Goal: Task Accomplishment & Management: Use online tool/utility

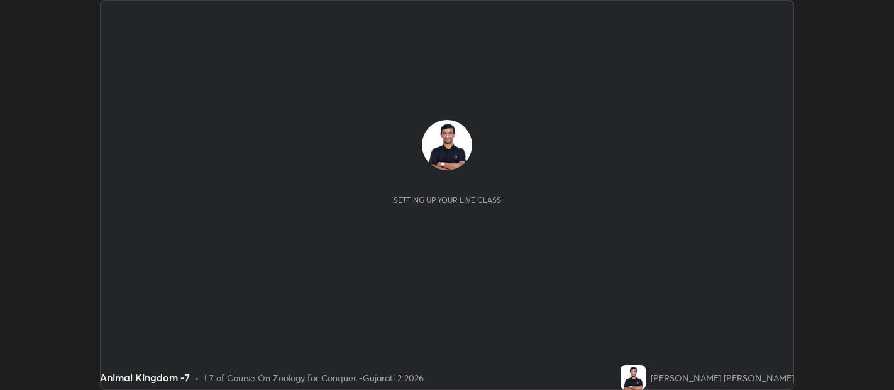
scroll to position [390, 893]
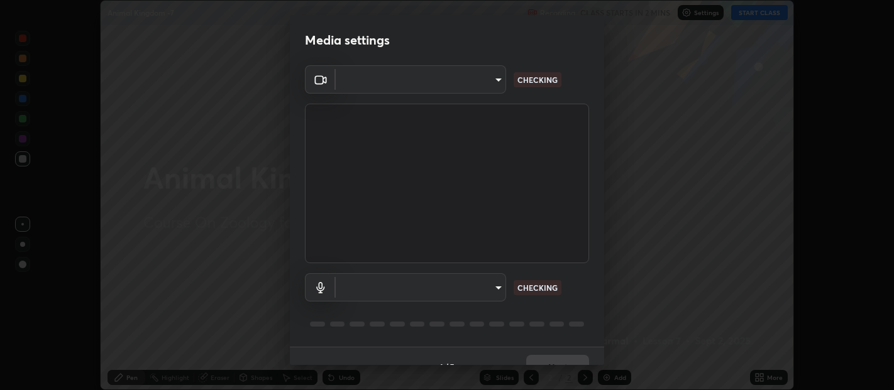
type input "b487a0c9c9d09bbbb380115422a62fd2740c7016d7b14ac64127474a774b5f74"
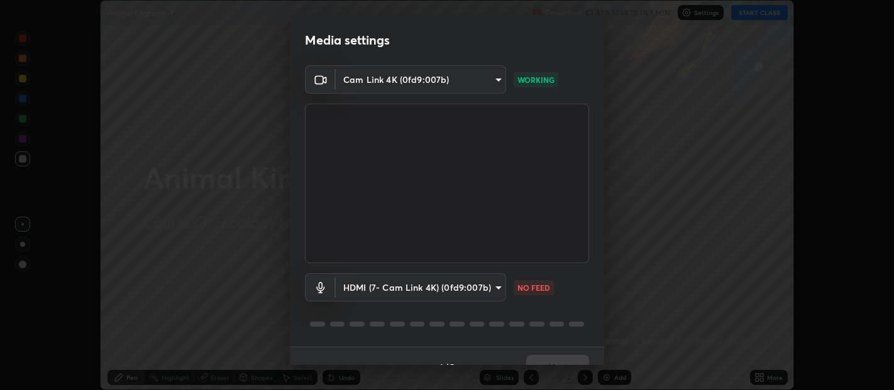
click at [493, 284] on body "Erase all Animal Kingdom -7 Recording CLASS STARTS IN 1 MIN Settings START CLAS…" at bounding box center [447, 195] width 894 height 390
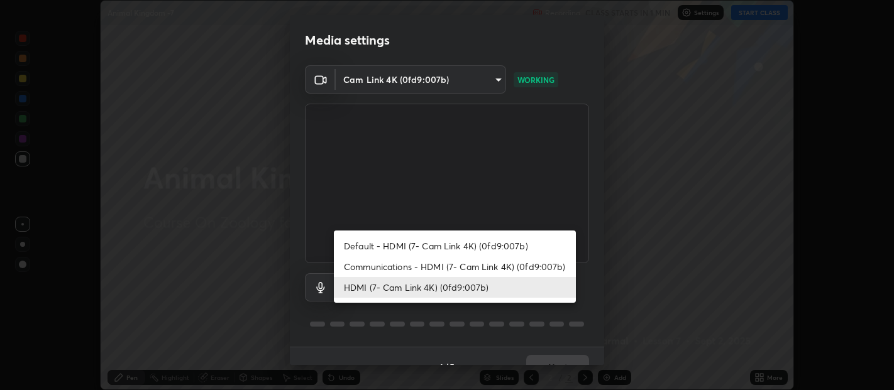
click at [480, 265] on li "Communications - HDMI (7- Cam Link 4K) (0fd9:007b)" at bounding box center [455, 266] width 242 height 21
type input "communications"
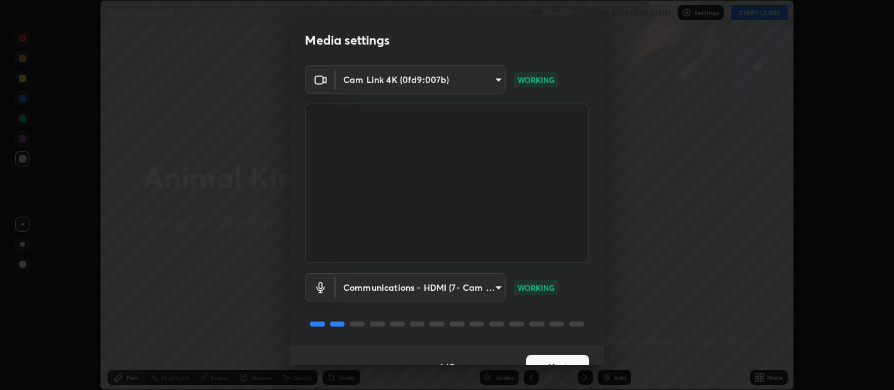
scroll to position [21, 0]
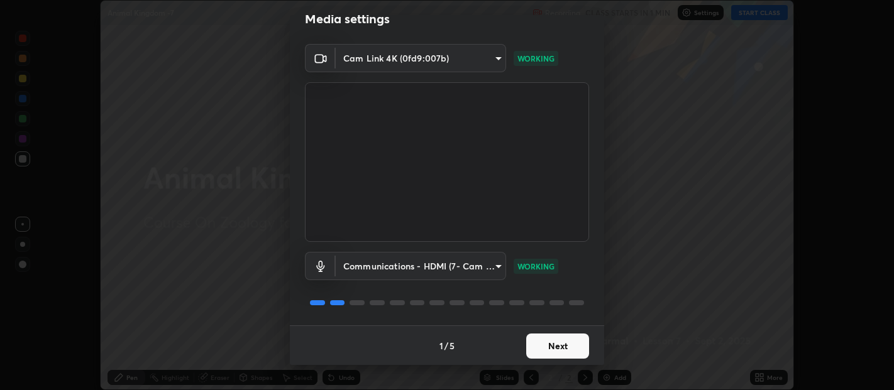
click at [561, 342] on button "Next" at bounding box center [557, 346] width 63 height 25
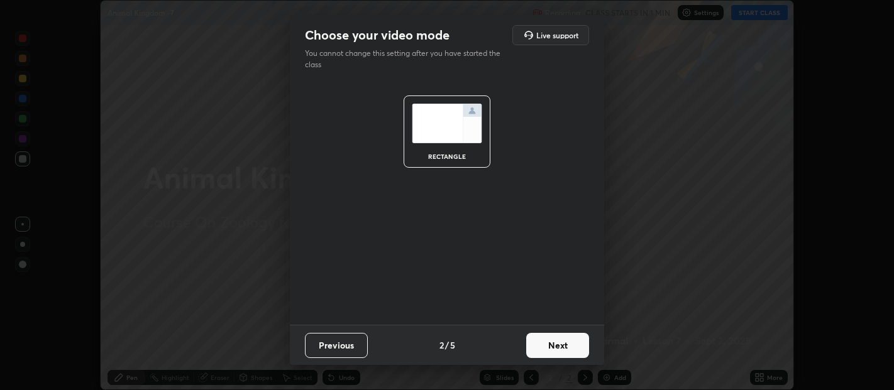
scroll to position [0, 0]
click at [566, 338] on button "Next" at bounding box center [557, 345] width 63 height 25
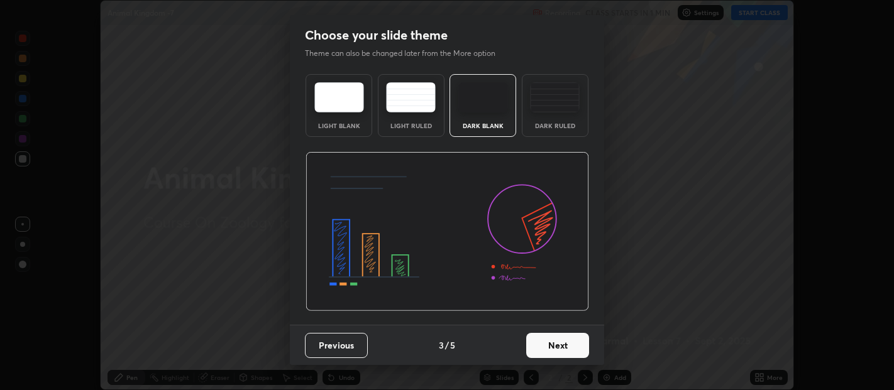
click at [564, 97] on img at bounding box center [555, 97] width 50 height 30
click at [559, 341] on button "Next" at bounding box center [557, 345] width 63 height 25
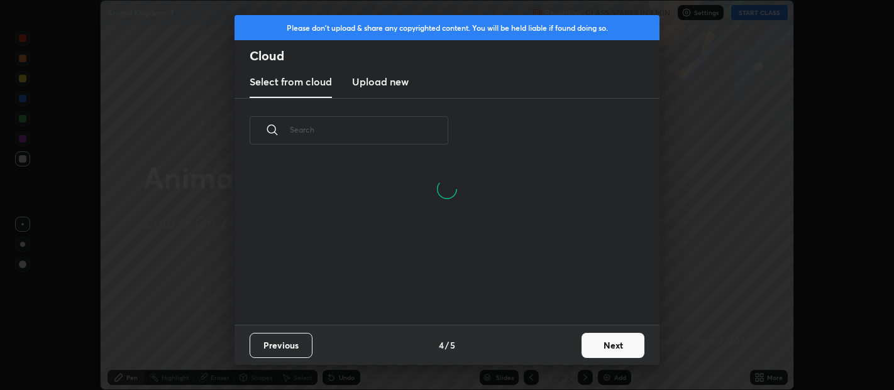
scroll to position [162, 404]
click at [390, 77] on h3 "Upload new" at bounding box center [380, 81] width 57 height 15
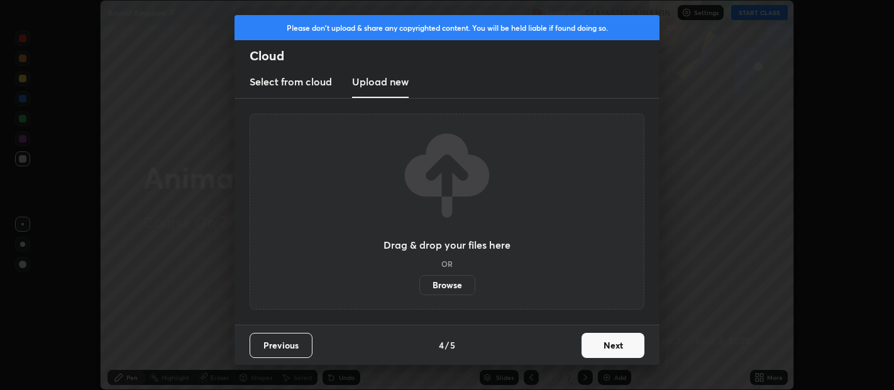
click at [448, 287] on label "Browse" at bounding box center [447, 285] width 56 height 20
click at [419, 287] on input "Browse" at bounding box center [419, 285] width 0 height 20
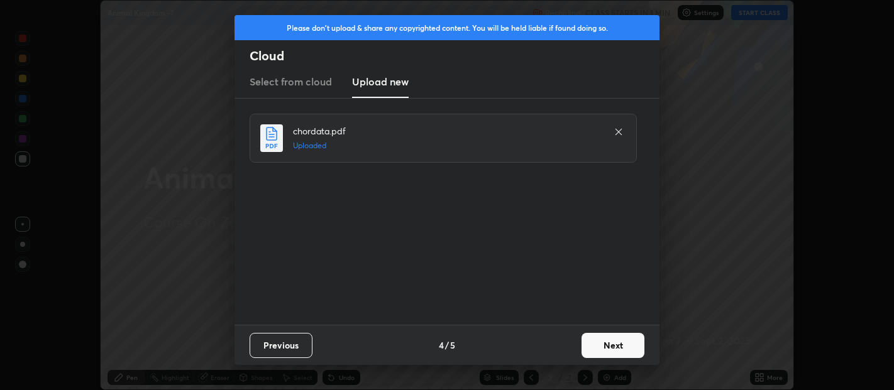
click at [618, 346] on button "Next" at bounding box center [612, 345] width 63 height 25
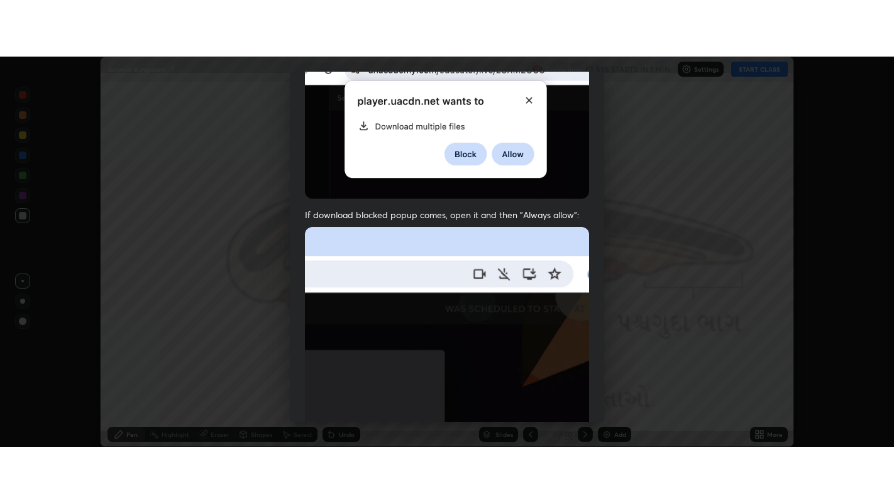
scroll to position [278, 0]
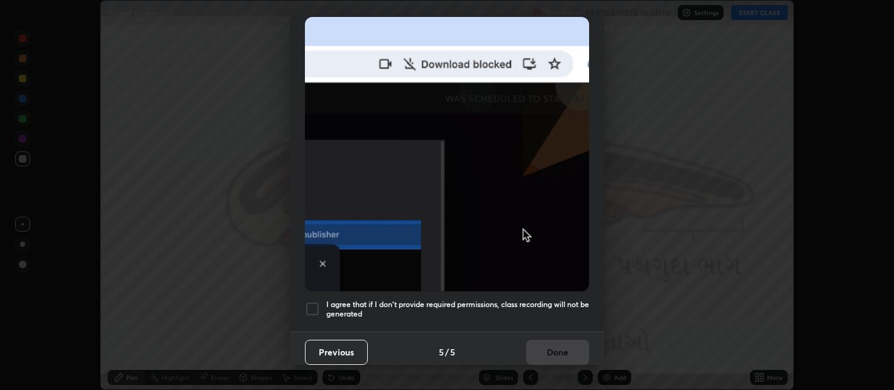
click at [315, 302] on div at bounding box center [312, 309] width 15 height 15
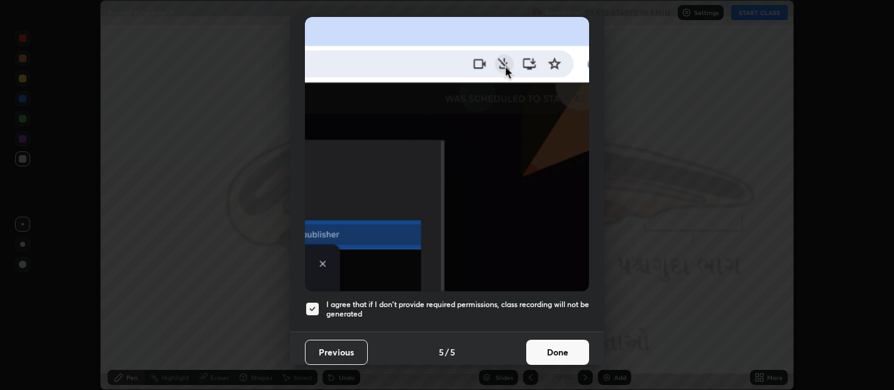
click at [556, 342] on button "Done" at bounding box center [557, 352] width 63 height 25
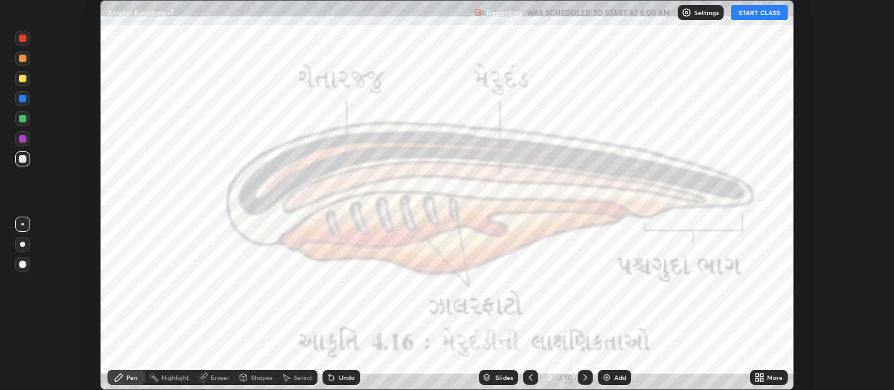
click at [762, 376] on icon at bounding box center [761, 375] width 3 height 3
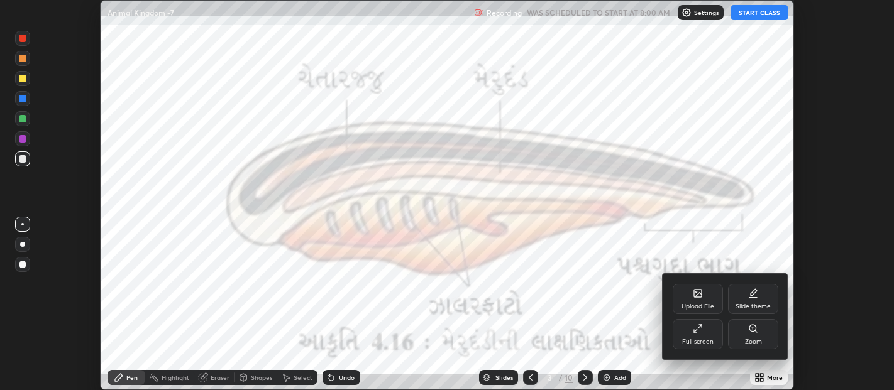
click at [688, 333] on div "Full screen" at bounding box center [698, 334] width 50 height 30
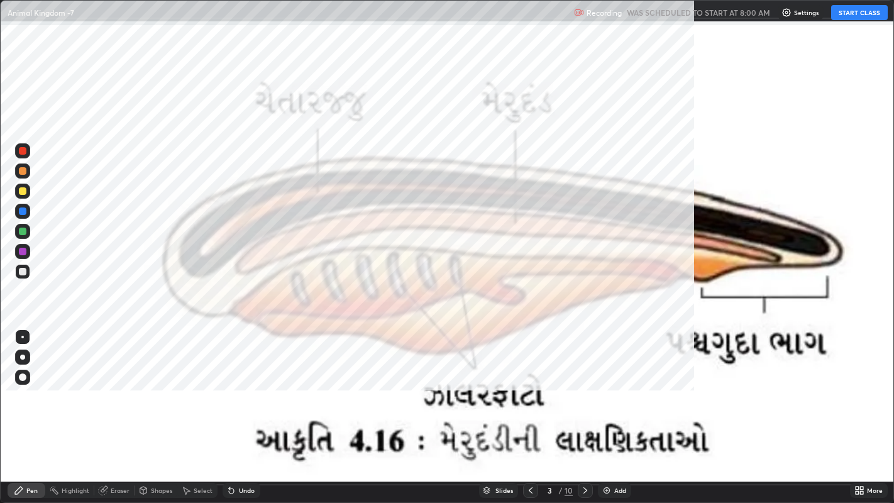
scroll to position [503, 894]
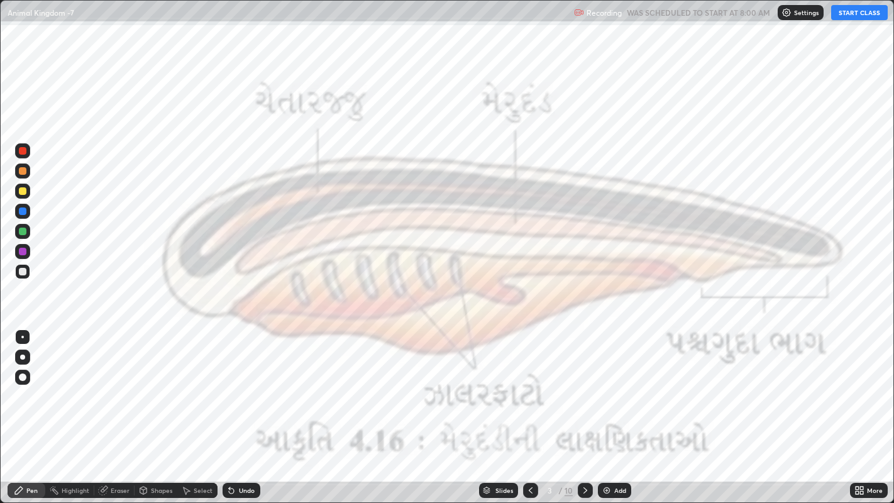
click at [858, 13] on button "START CLASS" at bounding box center [859, 12] width 57 height 15
click at [145, 390] on icon at bounding box center [143, 491] width 7 height 8
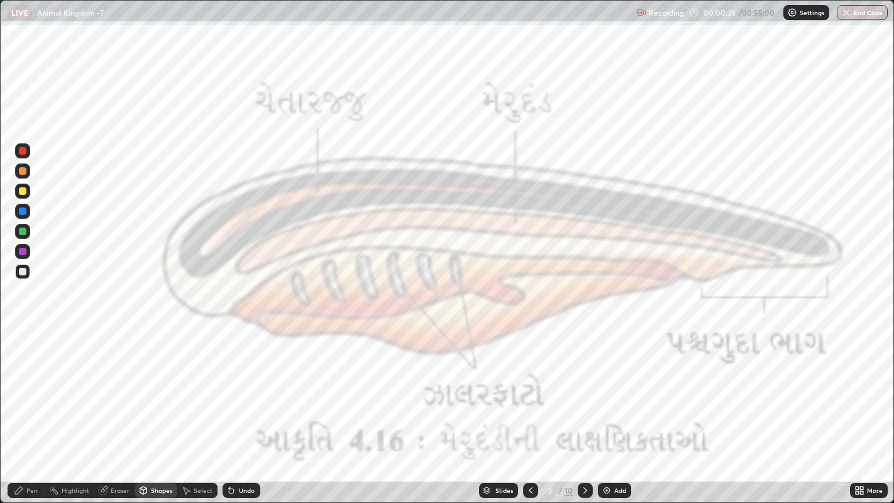
click at [21, 251] on div at bounding box center [23, 252] width 8 height 8
click at [21, 231] on div at bounding box center [23, 232] width 8 height 8
click at [28, 390] on div "Pen" at bounding box center [31, 490] width 11 height 6
click at [606, 390] on img at bounding box center [607, 490] width 10 height 10
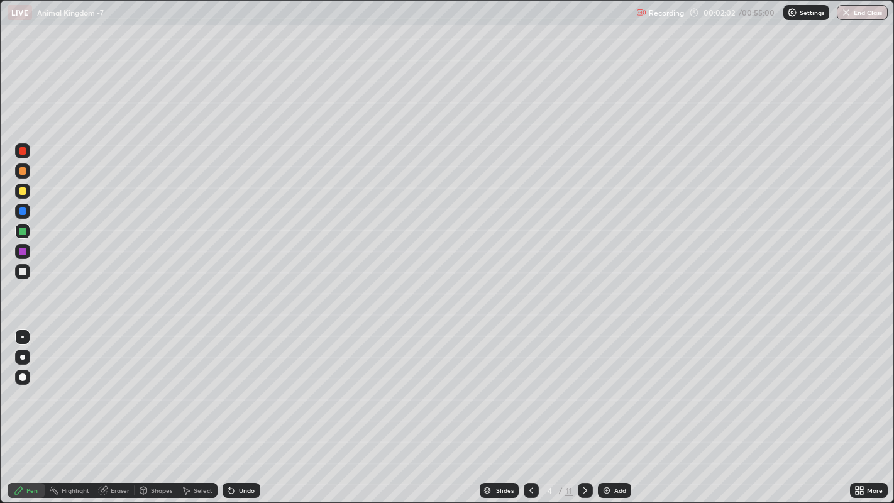
click at [143, 390] on icon at bounding box center [143, 489] width 7 height 2
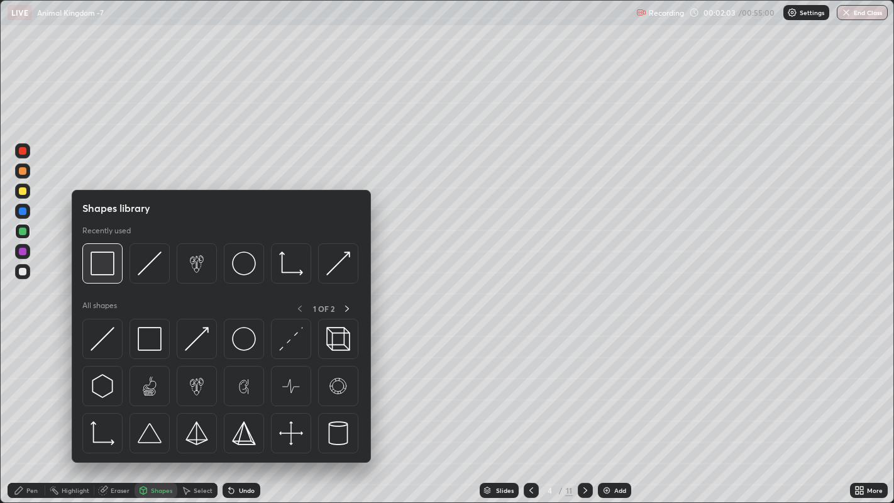
click at [101, 265] on img at bounding box center [103, 263] width 24 height 24
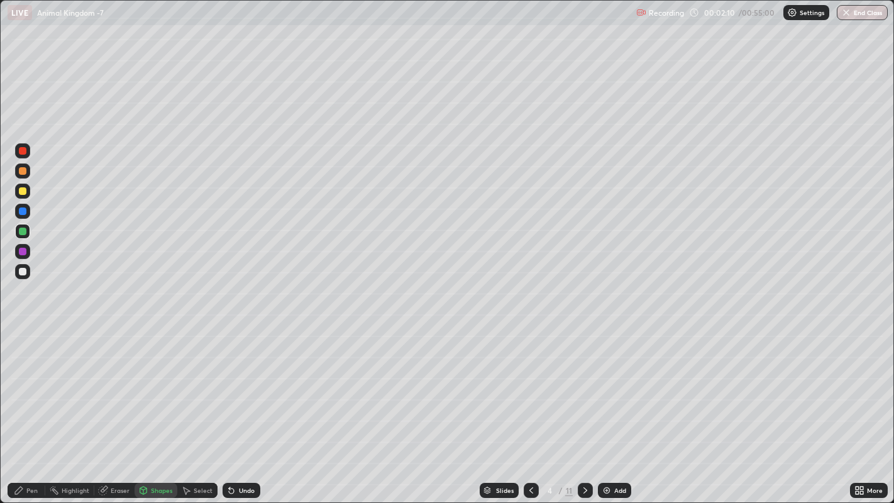
click at [38, 390] on div "Pen" at bounding box center [27, 490] width 38 height 15
click at [22, 272] on div at bounding box center [23, 272] width 8 height 8
click at [21, 377] on div at bounding box center [23, 377] width 8 height 8
click at [22, 336] on div at bounding box center [22, 337] width 3 height 3
click at [146, 390] on icon at bounding box center [143, 490] width 10 height 10
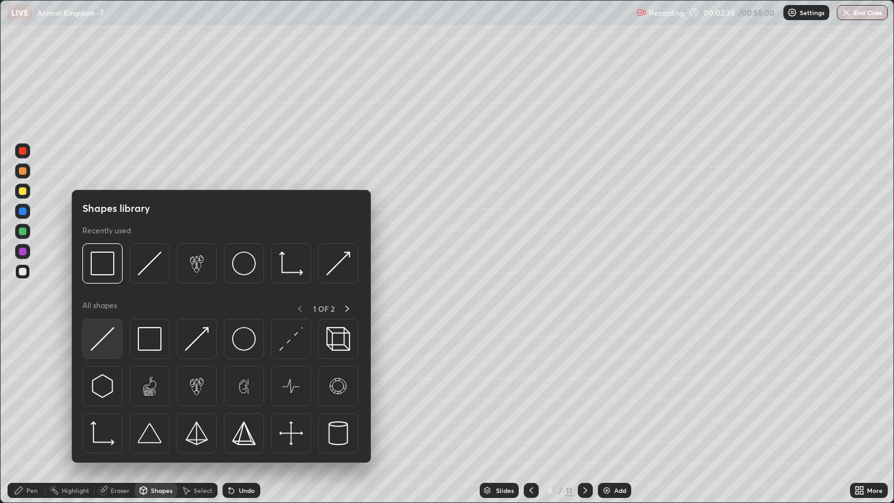
click at [101, 346] on img at bounding box center [103, 339] width 24 height 24
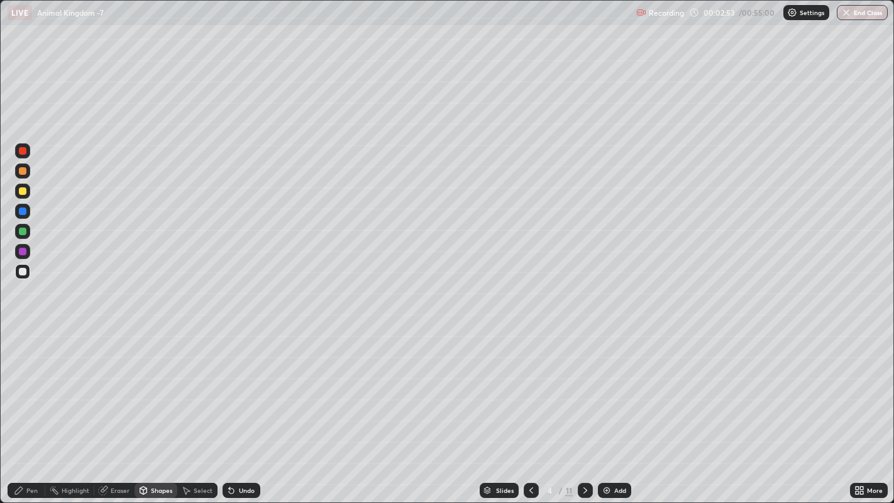
click at [23, 170] on div at bounding box center [23, 171] width 8 height 8
click at [231, 390] on div "Undo" at bounding box center [242, 490] width 38 height 15
click at [156, 390] on div "Shapes" at bounding box center [161, 490] width 21 height 6
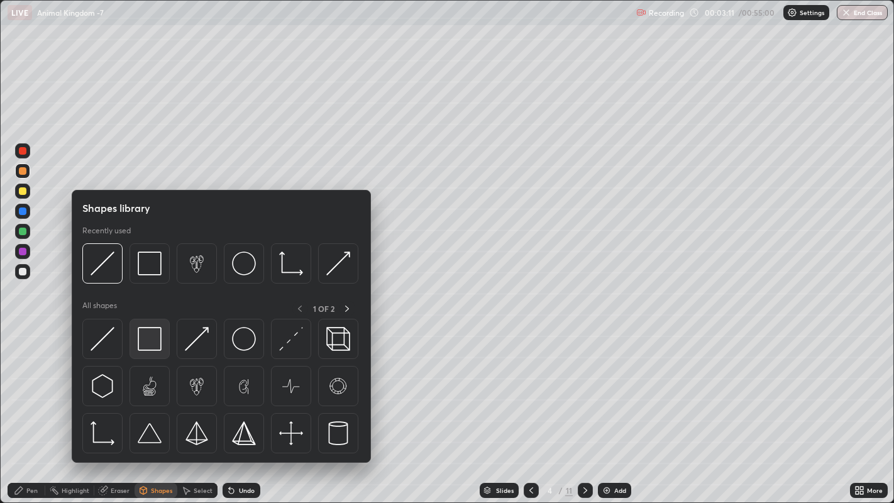
click at [150, 341] on img at bounding box center [150, 339] width 24 height 24
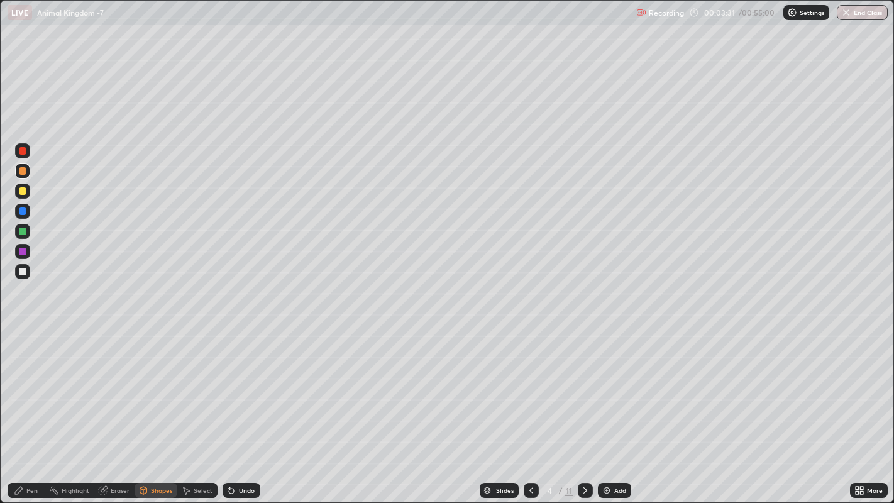
click at [34, 390] on div "Pen" at bounding box center [31, 490] width 11 height 6
click at [22, 272] on div at bounding box center [23, 272] width 8 height 8
click at [23, 357] on div at bounding box center [22, 357] width 5 height 5
click at [22, 232] on div at bounding box center [23, 232] width 8 height 8
click at [21, 231] on div at bounding box center [23, 232] width 8 height 8
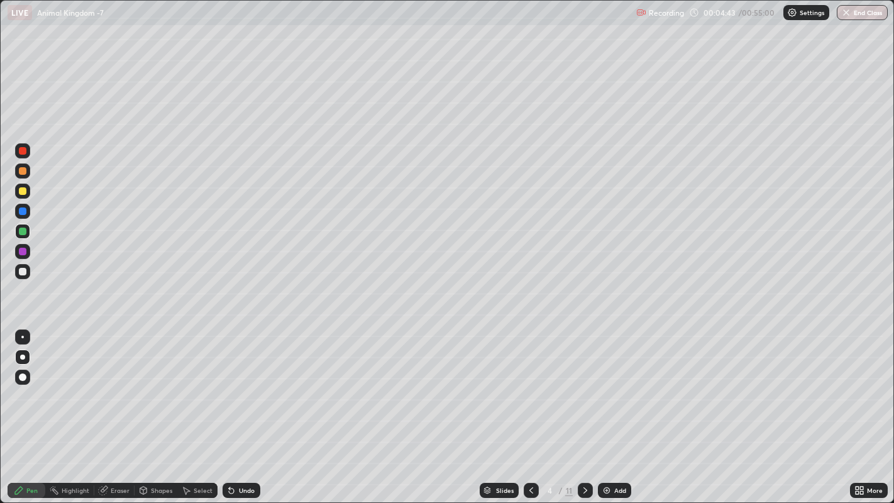
click at [23, 272] on div at bounding box center [23, 272] width 8 height 8
click at [186, 390] on icon at bounding box center [187, 491] width 7 height 8
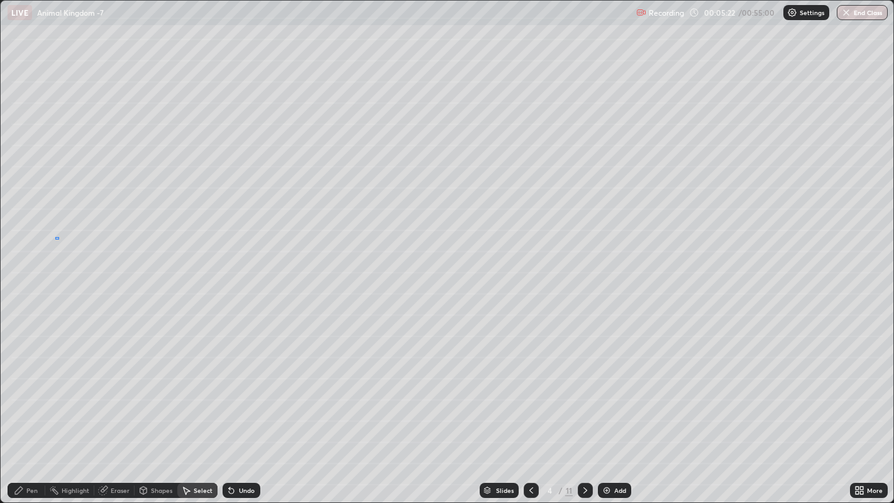
click at [58, 237] on div "0 ° Undo Copy Duplicate Duplicate to new slide Delete" at bounding box center [447, 252] width 893 height 502
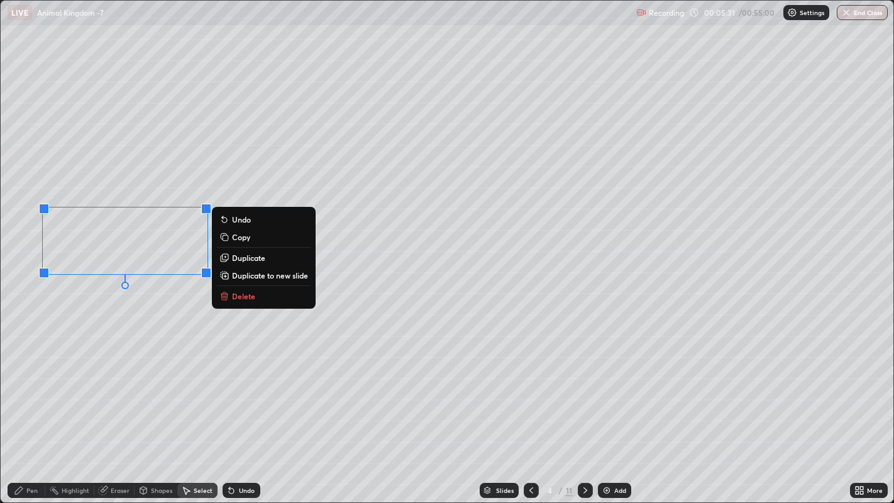
click at [179, 346] on div "0 ° Undo Copy Duplicate Duplicate to new slide Delete" at bounding box center [447, 252] width 893 height 502
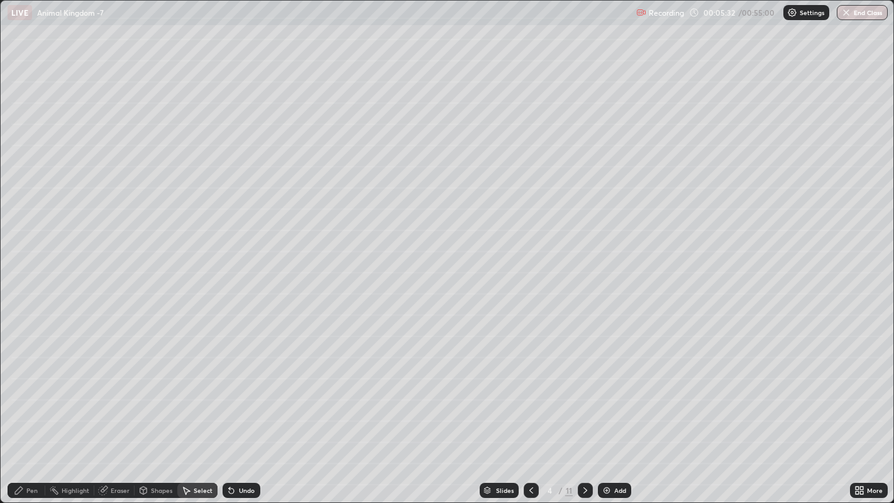
click at [30, 390] on div "Pen" at bounding box center [31, 490] width 11 height 6
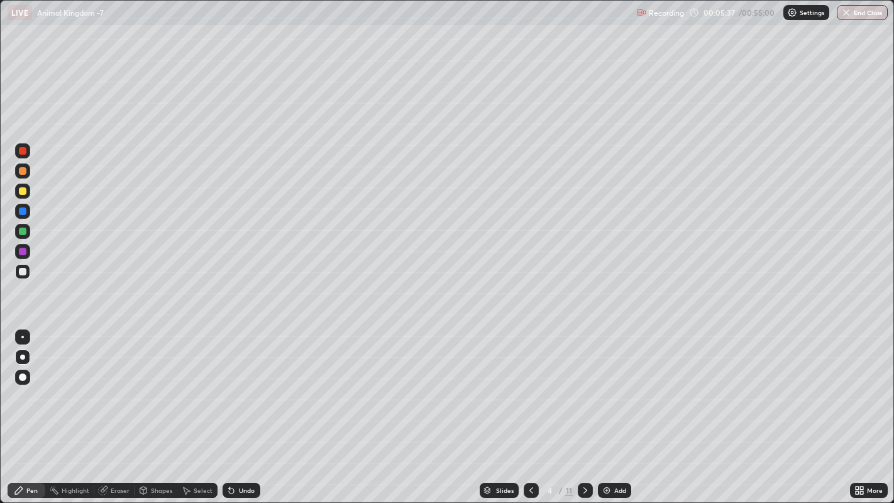
click at [24, 170] on div at bounding box center [23, 171] width 8 height 8
click at [23, 190] on div at bounding box center [23, 191] width 8 height 8
click at [23, 272] on div at bounding box center [23, 272] width 8 height 8
click at [22, 336] on div at bounding box center [22, 337] width 3 height 3
click at [187, 390] on icon at bounding box center [186, 490] width 10 height 10
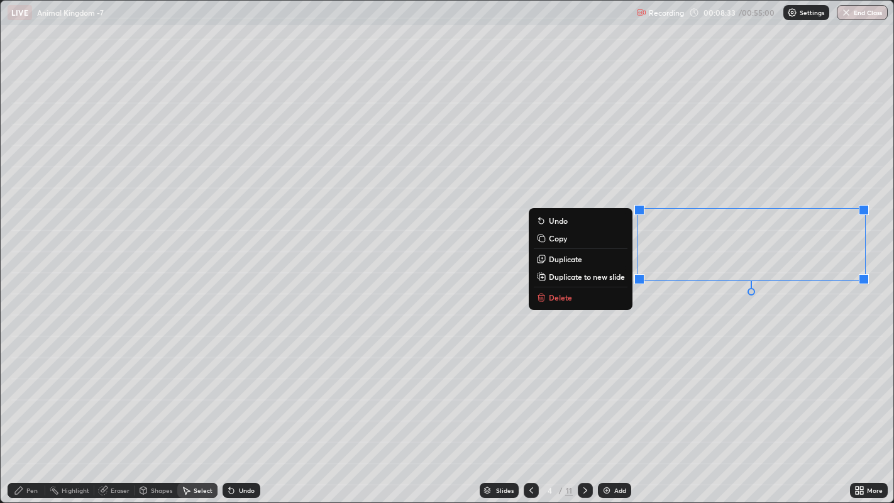
click at [833, 341] on div "0 ° Undo Copy Duplicate Duplicate to new slide Delete" at bounding box center [447, 252] width 893 height 502
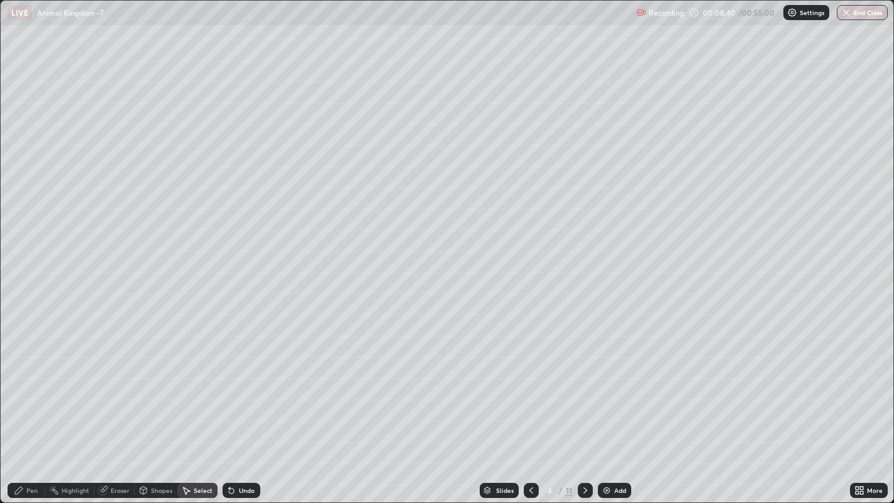
click at [24, 390] on div "Pen" at bounding box center [27, 490] width 38 height 15
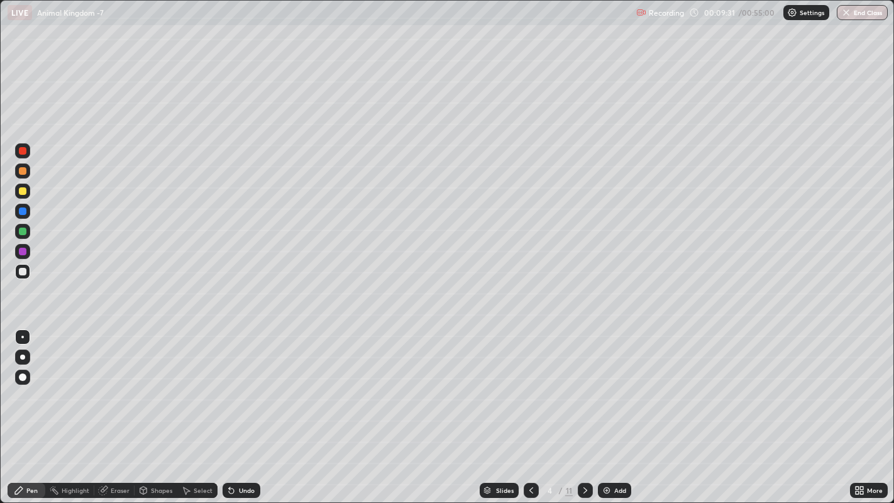
click at [191, 390] on div "Select" at bounding box center [197, 490] width 40 height 15
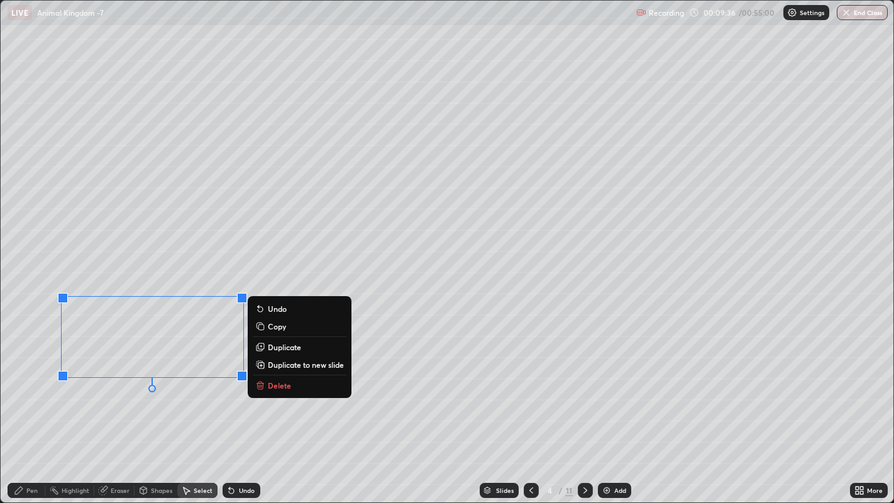
click at [261, 346] on icon at bounding box center [261, 346] width 0 height 2
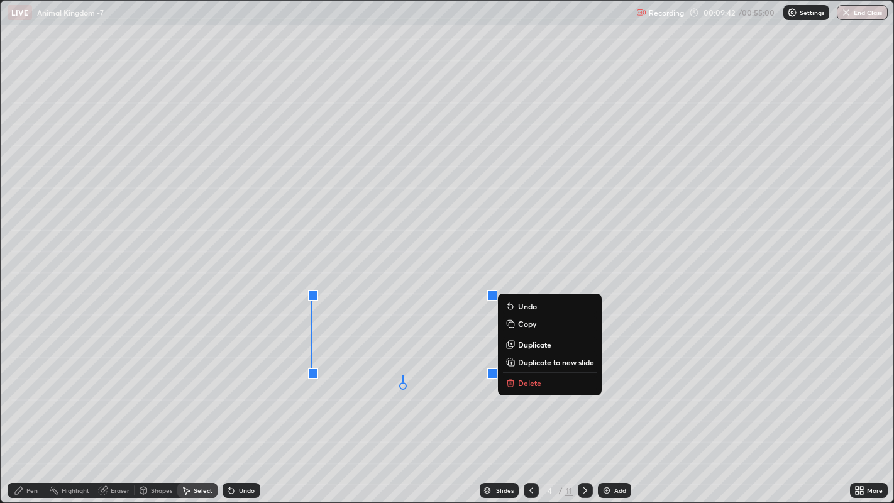
click at [515, 345] on icon at bounding box center [510, 344] width 10 height 10
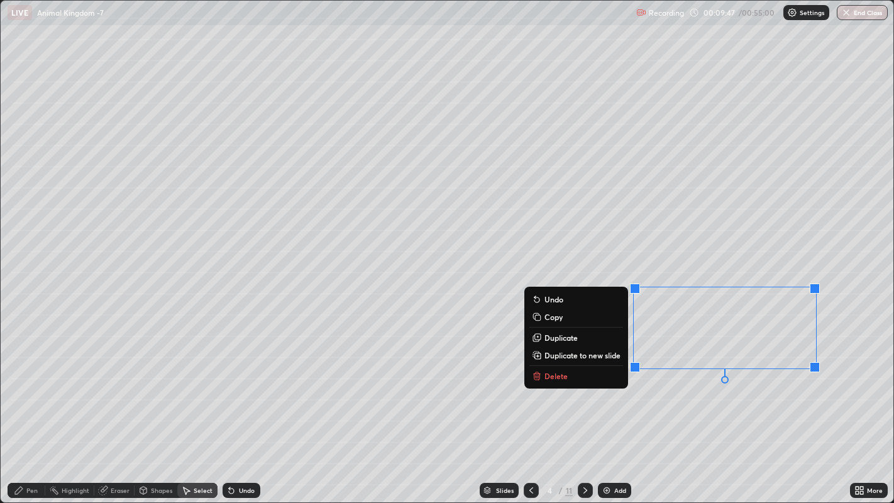
click at [115, 390] on div "Eraser" at bounding box center [120, 490] width 19 height 6
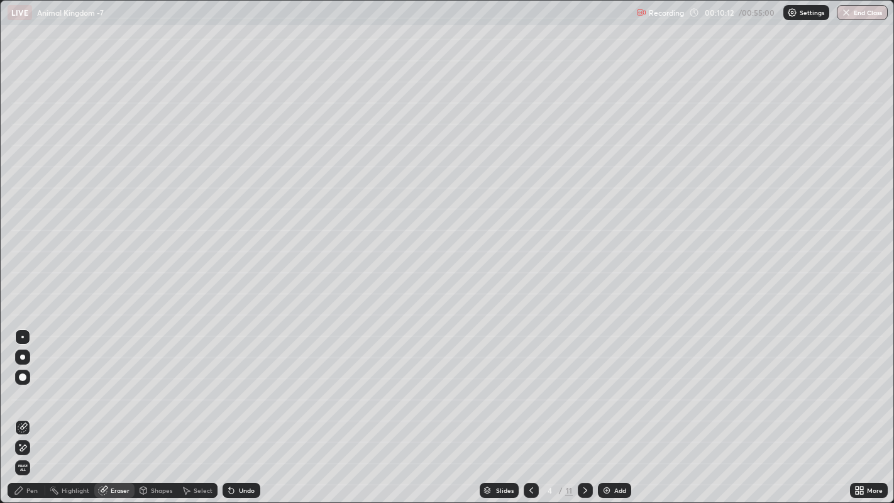
click at [26, 390] on div "Pen" at bounding box center [31, 490] width 11 height 6
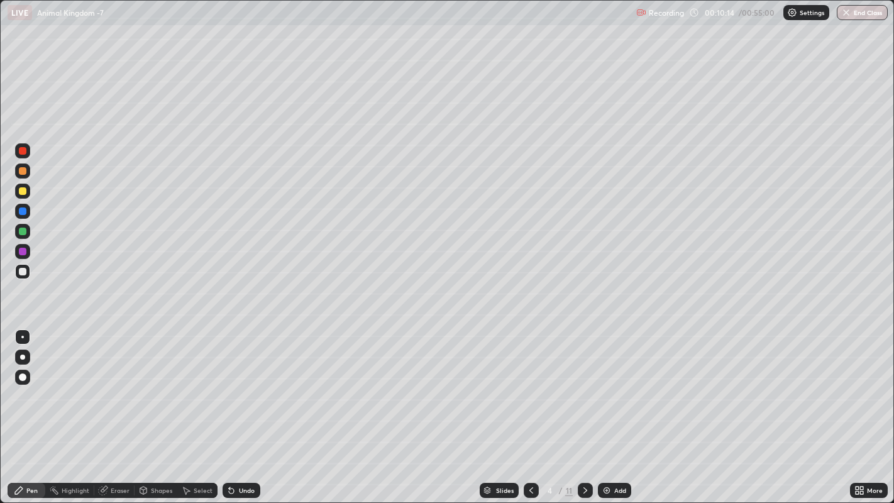
click at [22, 356] on div at bounding box center [22, 357] width 5 height 5
click at [21, 375] on div at bounding box center [23, 377] width 8 height 8
click at [22, 336] on div at bounding box center [22, 337] width 3 height 3
click at [25, 357] on div at bounding box center [22, 357] width 5 height 5
click at [22, 336] on div at bounding box center [22, 337] width 3 height 3
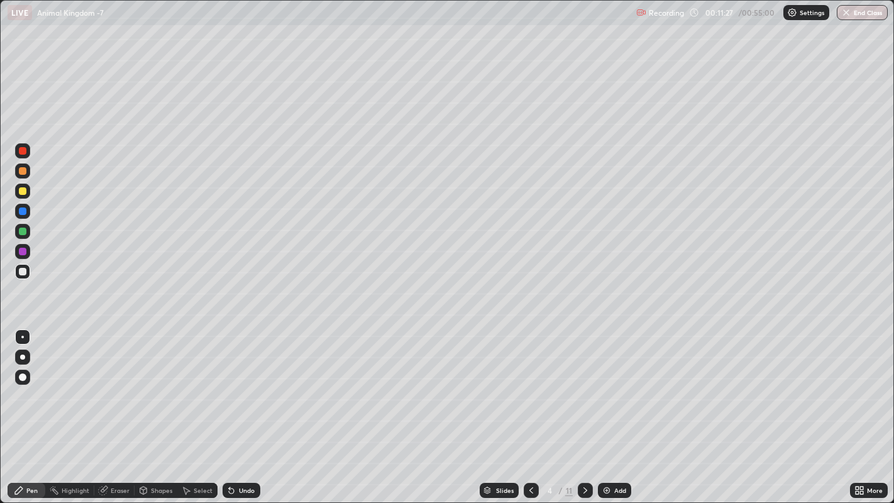
click at [22, 251] on div at bounding box center [23, 252] width 8 height 8
click at [185, 390] on icon at bounding box center [187, 491] width 7 height 8
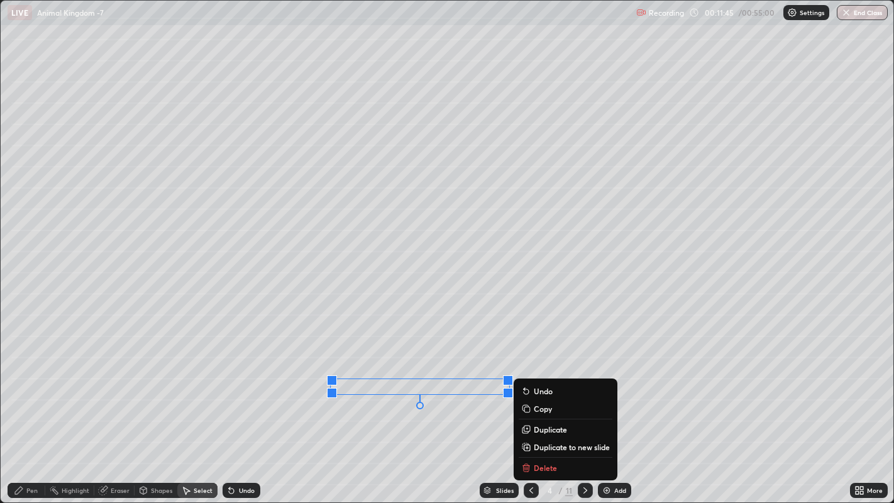
click at [527, 390] on icon at bounding box center [527, 428] width 0 height 2
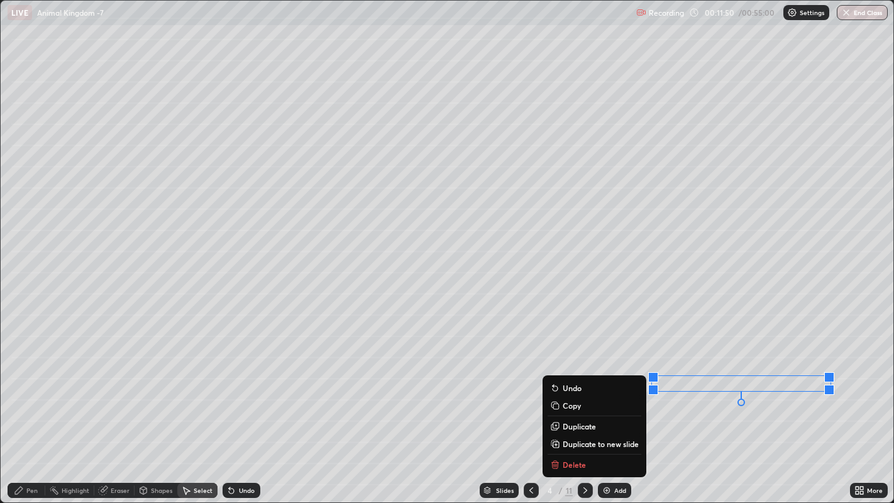
click at [738, 390] on div "0 ° Undo Copy Duplicate Duplicate to new slide Delete" at bounding box center [447, 252] width 893 height 502
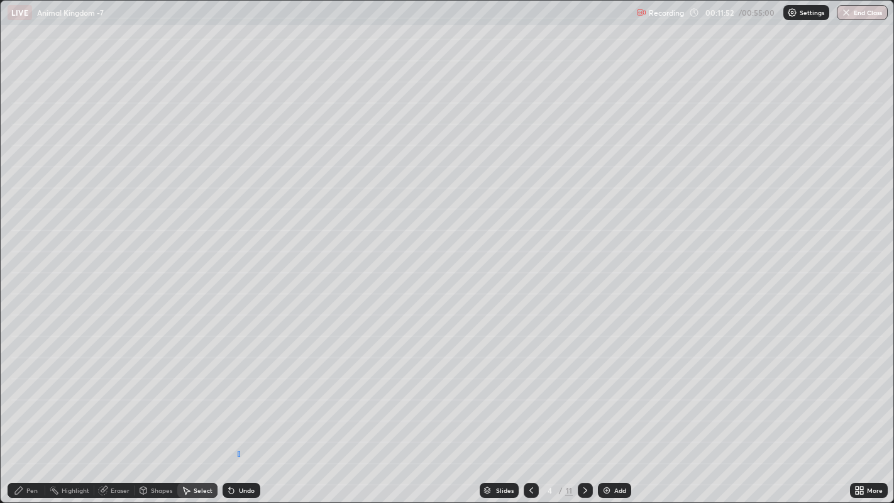
click at [237, 390] on div "0 ° Undo Copy Duplicate Duplicate to new slide Delete" at bounding box center [447, 252] width 893 height 502
click at [31, 390] on div "Pen" at bounding box center [31, 490] width 11 height 6
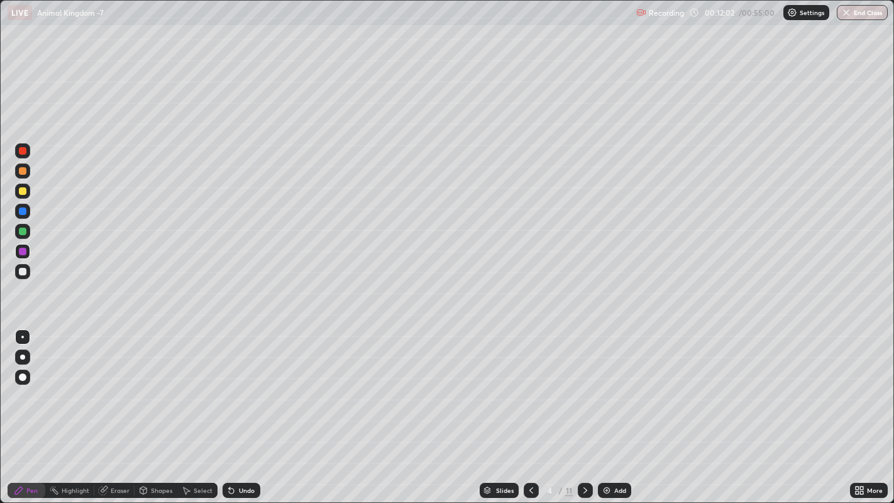
click at [25, 272] on div at bounding box center [23, 272] width 8 height 8
click at [22, 270] on div at bounding box center [23, 272] width 8 height 8
click at [191, 390] on div "Select" at bounding box center [197, 490] width 40 height 15
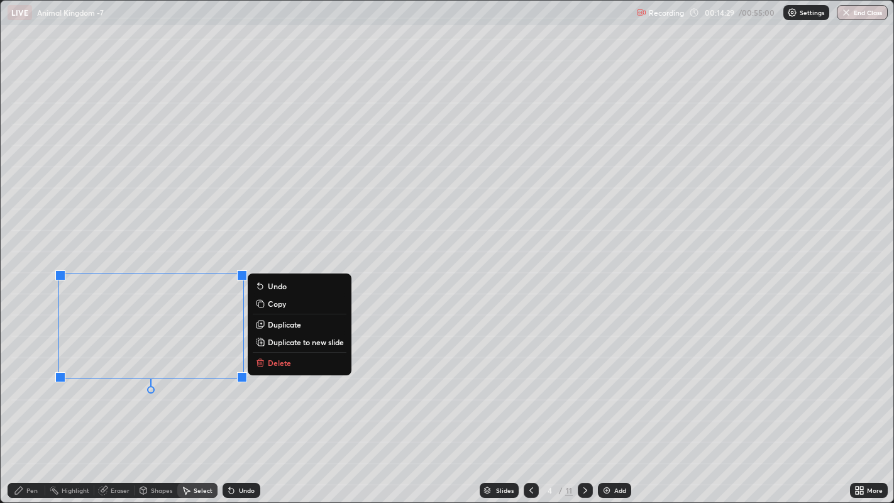
click at [4, 390] on div "0 ° Undo Copy Duplicate Duplicate to new slide Delete" at bounding box center [447, 252] width 893 height 502
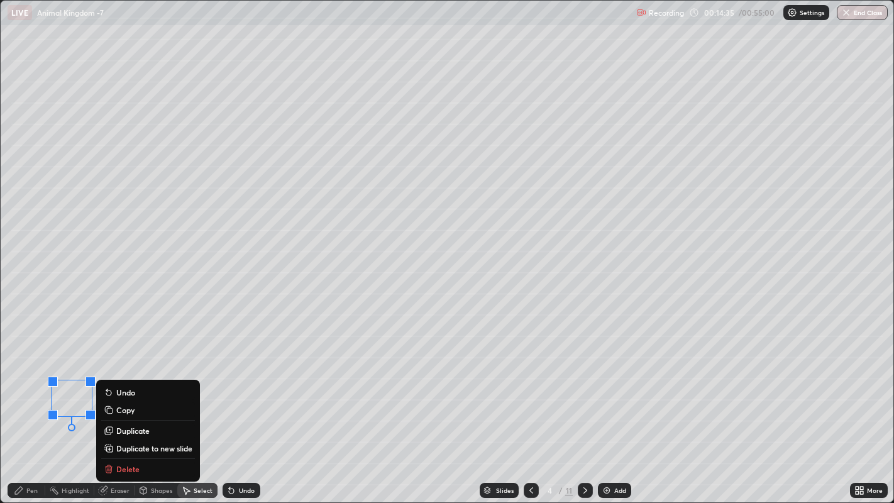
click at [25, 390] on div "Erase all" at bounding box center [23, 251] width 30 height 453
click at [17, 390] on div "Erase all" at bounding box center [23, 251] width 30 height 453
click at [26, 390] on div "Erase all" at bounding box center [23, 251] width 30 height 453
click at [26, 324] on div "Erase all" at bounding box center [23, 251] width 30 height 453
click at [249, 292] on div "0 ° Undo Copy Duplicate Duplicate to new slide Delete" at bounding box center [447, 252] width 893 height 502
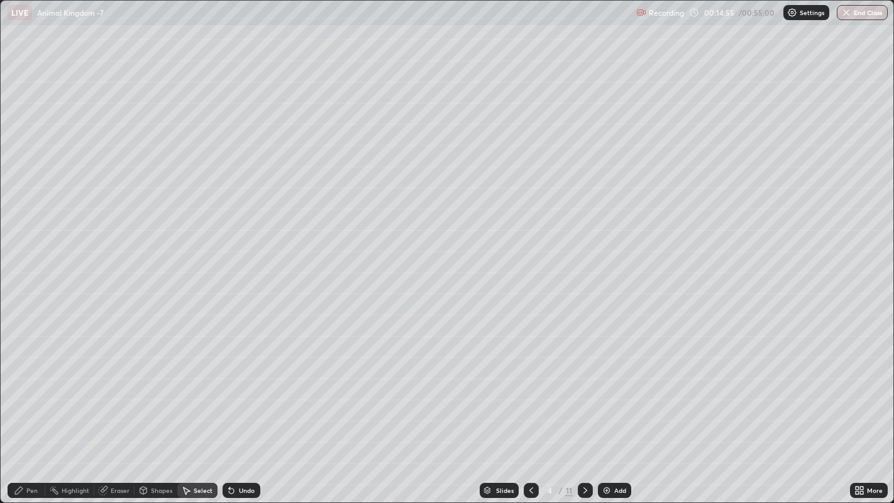
click at [25, 390] on div "Pen" at bounding box center [27, 490] width 38 height 15
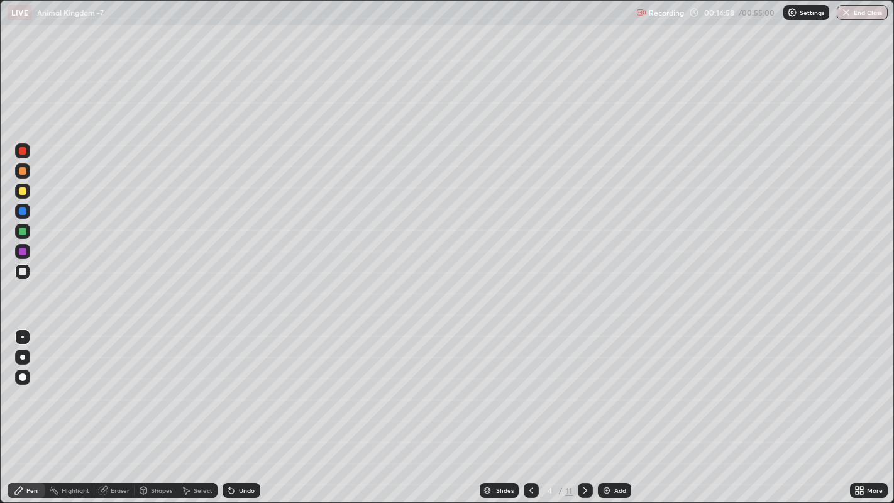
click at [21, 357] on div at bounding box center [22, 357] width 5 height 5
click at [189, 390] on icon at bounding box center [186, 490] width 10 height 10
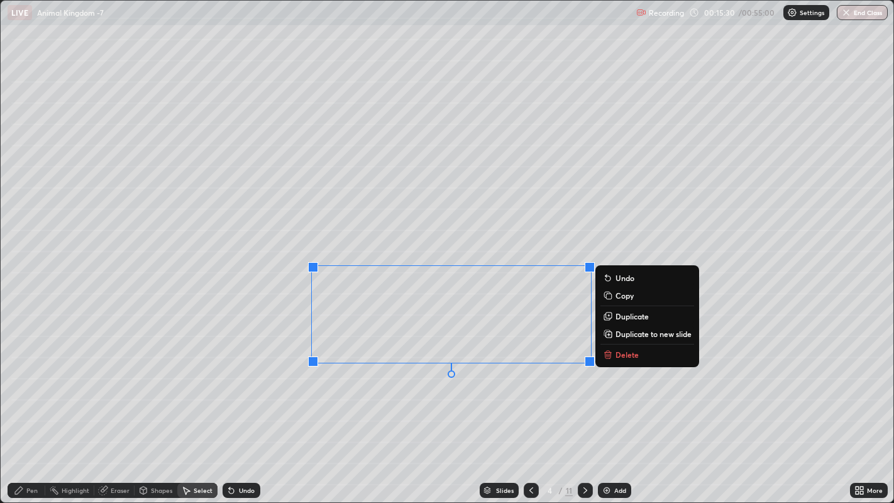
click at [35, 390] on div "Pen" at bounding box center [27, 490] width 38 height 15
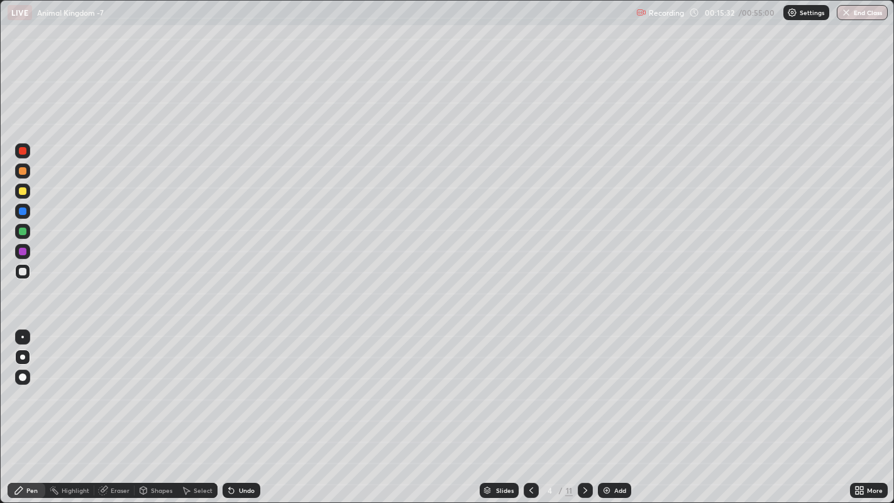
click at [19, 190] on div at bounding box center [23, 191] width 8 height 8
click at [103, 390] on icon at bounding box center [103, 491] width 8 height 8
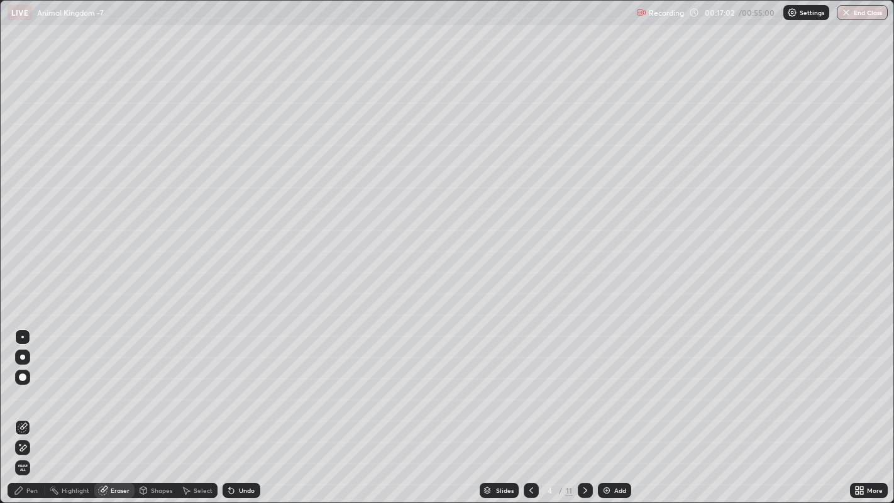
click at [19, 390] on icon at bounding box center [19, 491] width 8 height 8
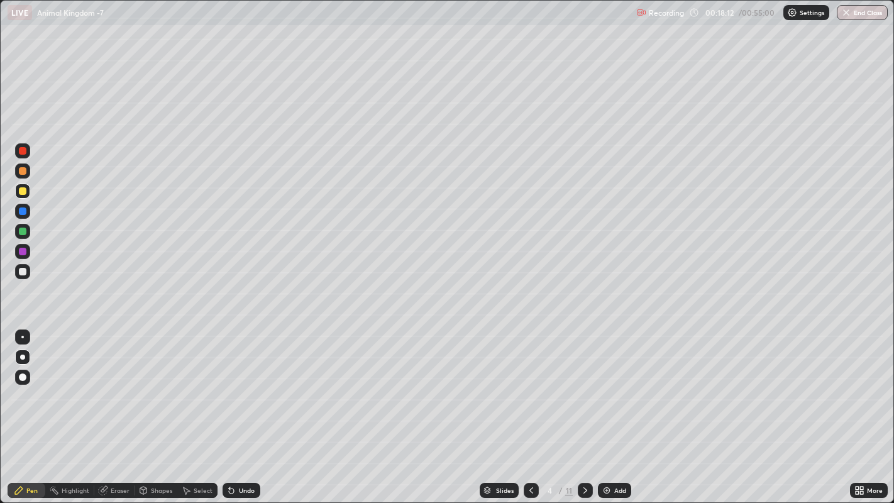
click at [583, 390] on icon at bounding box center [585, 490] width 10 height 10
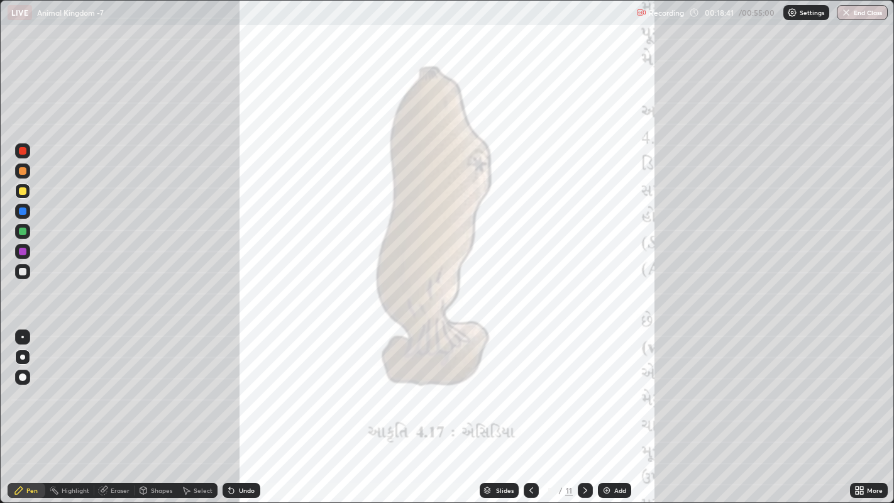
click at [607, 390] on img at bounding box center [607, 490] width 10 height 10
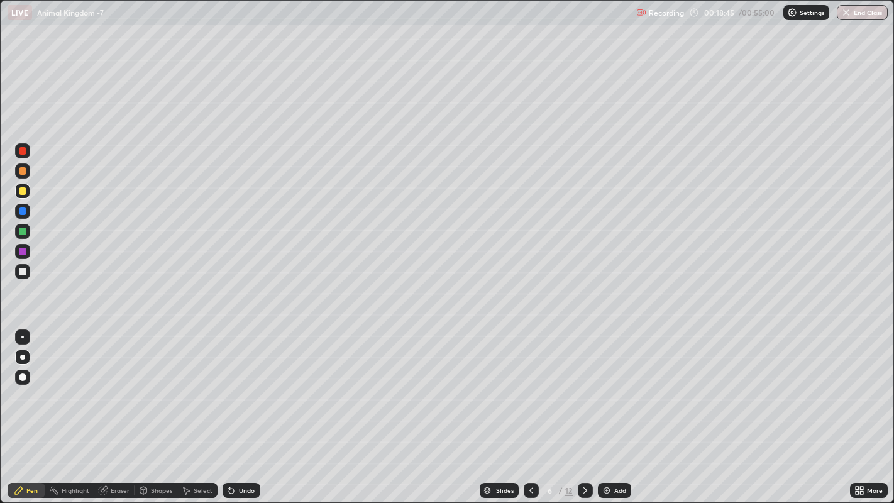
click at [22, 336] on div at bounding box center [22, 337] width 3 height 3
click at [153, 390] on div "Shapes" at bounding box center [161, 490] width 21 height 6
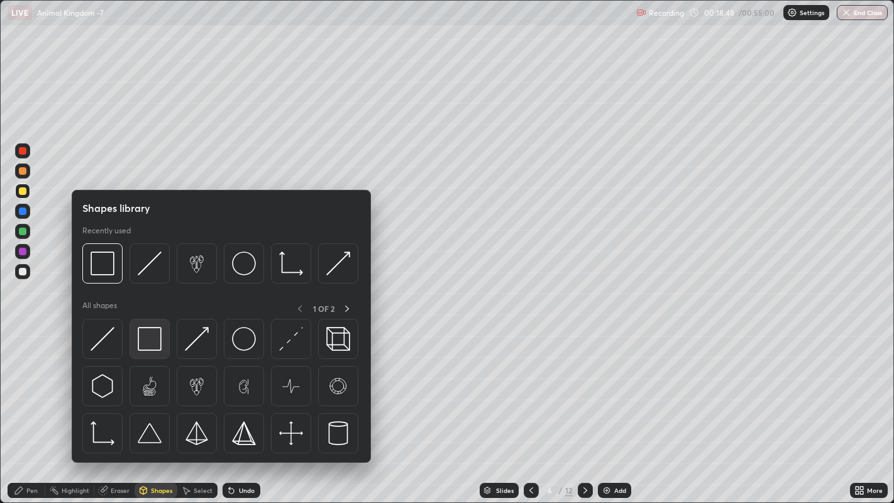
click at [153, 342] on img at bounding box center [150, 339] width 24 height 24
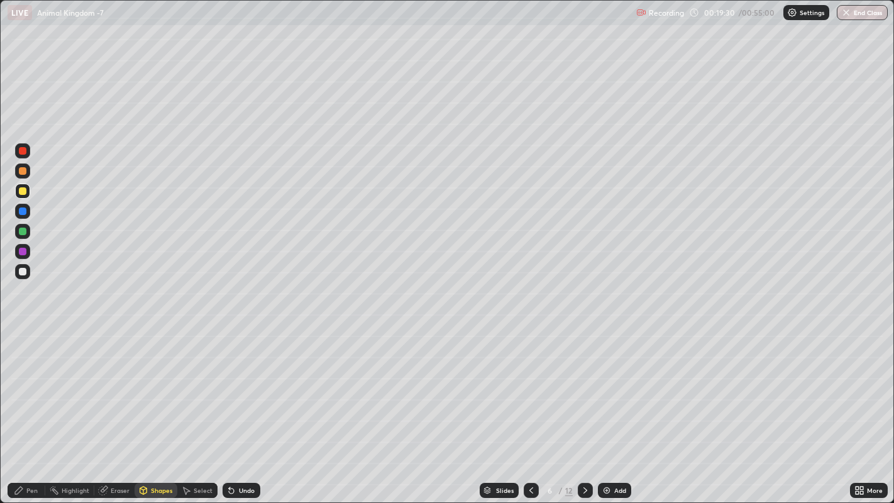
click at [26, 231] on div at bounding box center [23, 232] width 8 height 8
click at [241, 390] on div "Undo" at bounding box center [242, 490] width 38 height 15
click at [30, 390] on div "Pen" at bounding box center [31, 490] width 11 height 6
click at [151, 390] on div "Shapes" at bounding box center [161, 490] width 21 height 6
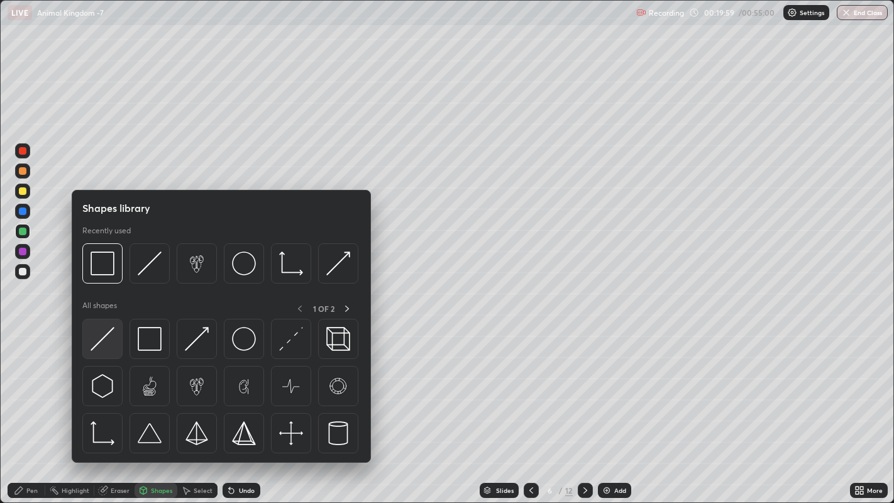
click at [99, 336] on img at bounding box center [103, 339] width 24 height 24
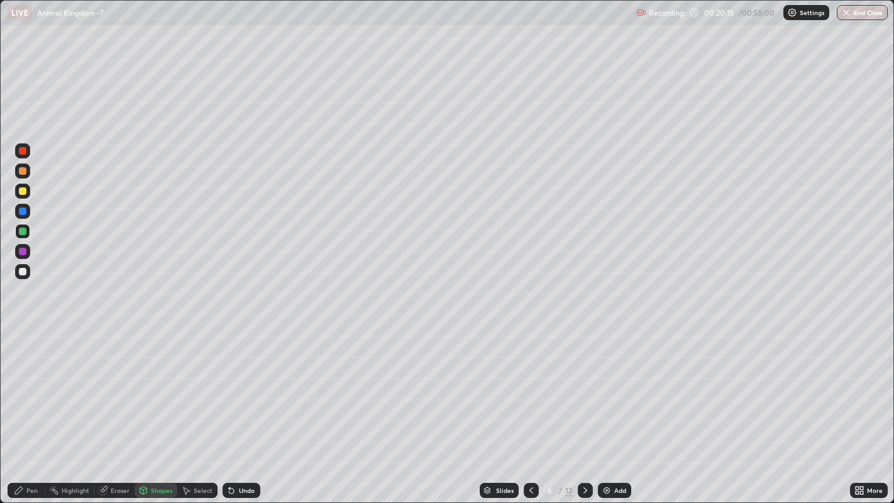
click at [161, 390] on div "Shapes" at bounding box center [161, 490] width 21 height 6
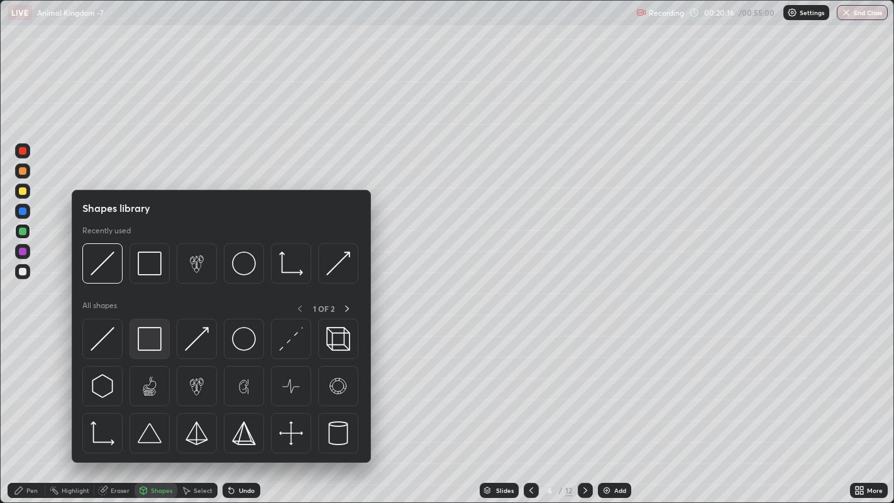
click at [151, 338] on img at bounding box center [150, 339] width 24 height 24
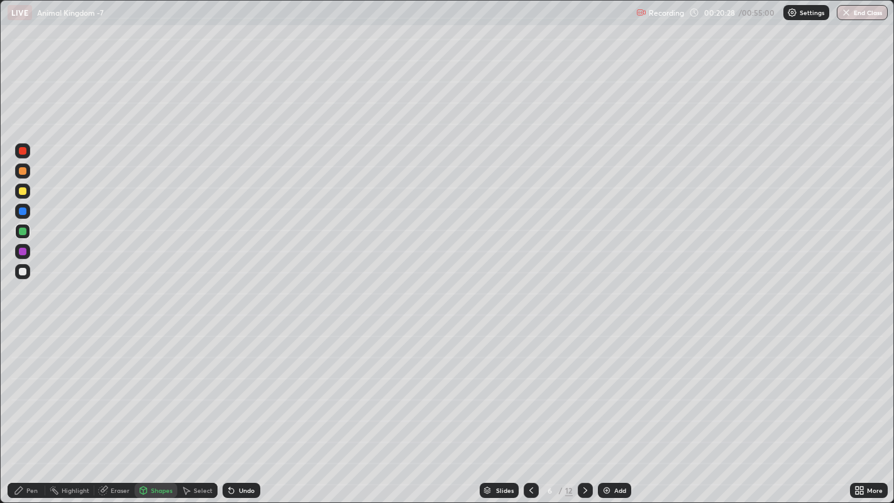
click at [32, 390] on div "Pen" at bounding box center [31, 490] width 11 height 6
click at [22, 278] on div at bounding box center [22, 271] width 15 height 15
click at [23, 190] on div at bounding box center [23, 191] width 8 height 8
click at [22, 356] on div at bounding box center [22, 357] width 5 height 5
click at [28, 230] on div at bounding box center [22, 231] width 15 height 15
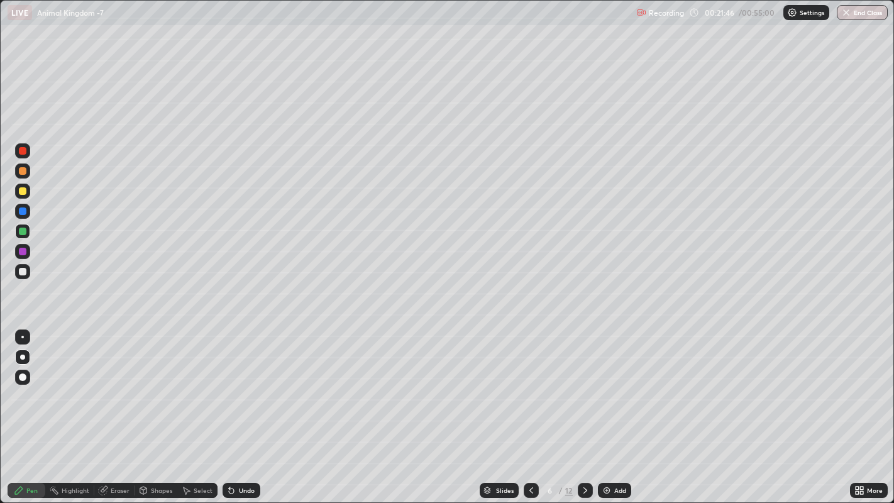
click at [22, 336] on div at bounding box center [22, 337] width 3 height 3
click at [22, 192] on div at bounding box center [23, 191] width 8 height 8
click at [22, 231] on div at bounding box center [23, 232] width 8 height 8
click at [22, 192] on div at bounding box center [23, 191] width 8 height 8
click at [116, 390] on div "Eraser" at bounding box center [114, 490] width 40 height 15
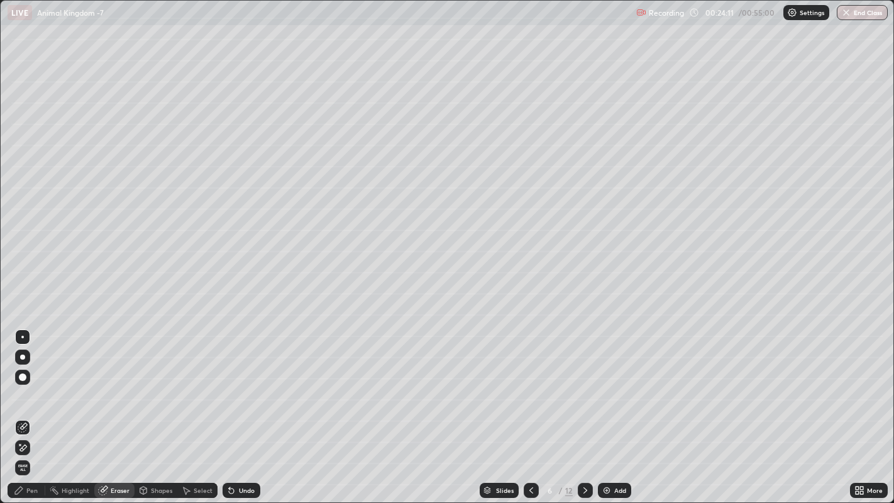
click at [30, 390] on div "Pen" at bounding box center [31, 490] width 11 height 6
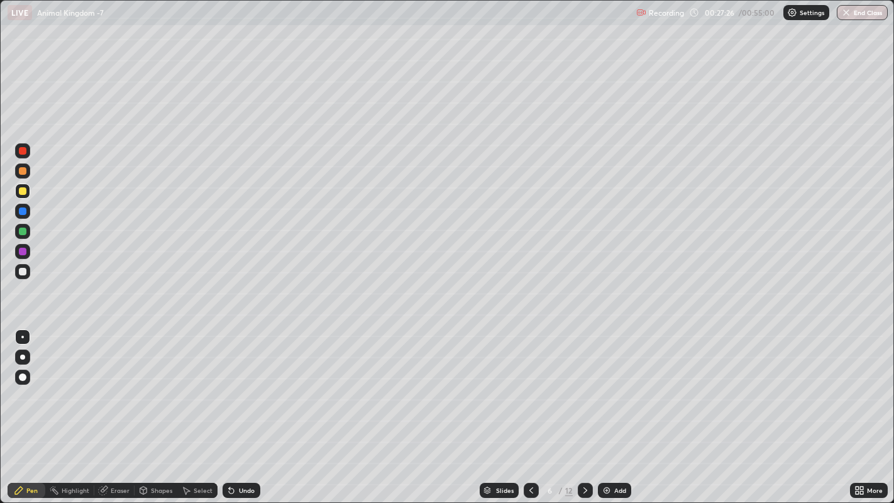
click at [583, 390] on icon at bounding box center [585, 490] width 10 height 10
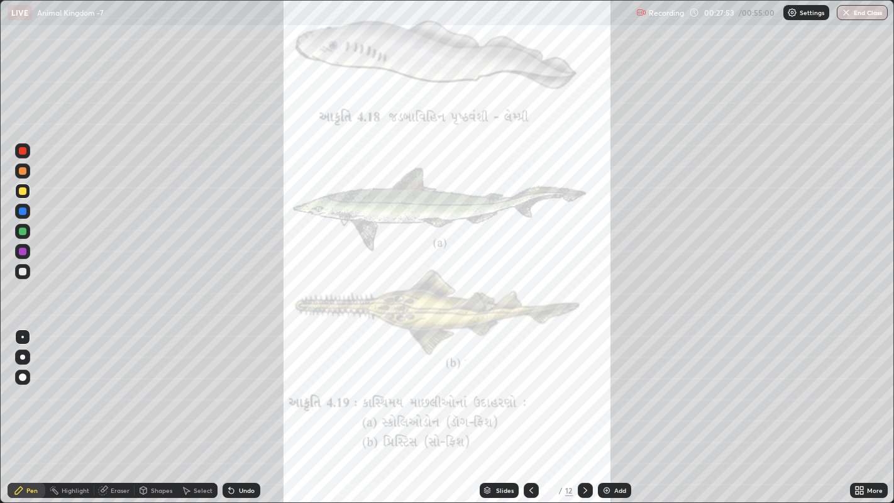
click at [249, 390] on div "Undo" at bounding box center [242, 490] width 38 height 15
click at [583, 390] on icon at bounding box center [585, 490] width 10 height 10
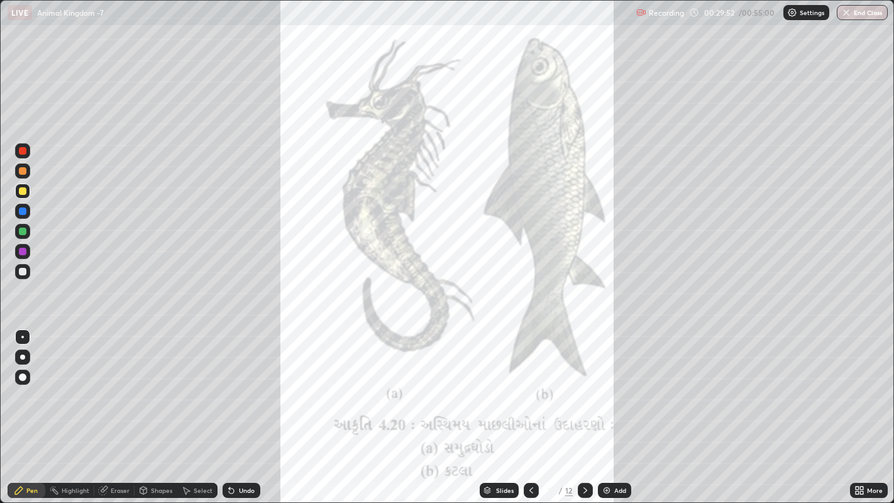
click at [583, 390] on icon at bounding box center [585, 490] width 10 height 10
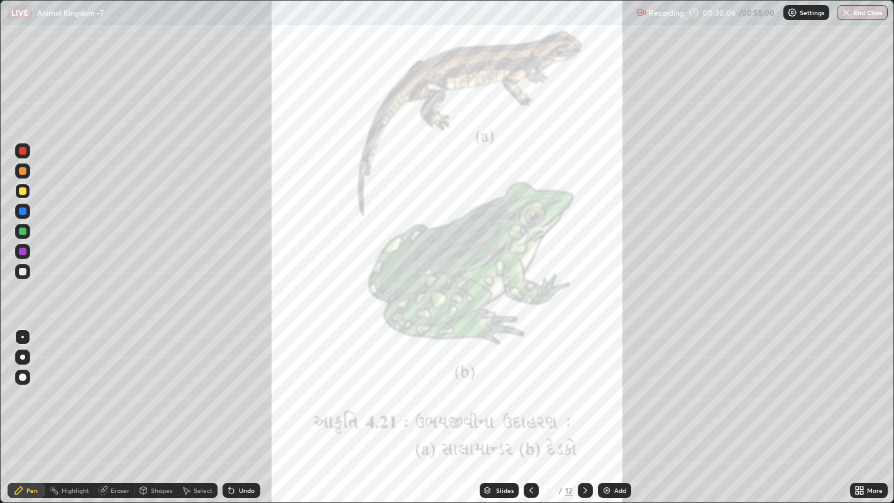
click at [583, 390] on icon at bounding box center [585, 490] width 10 height 10
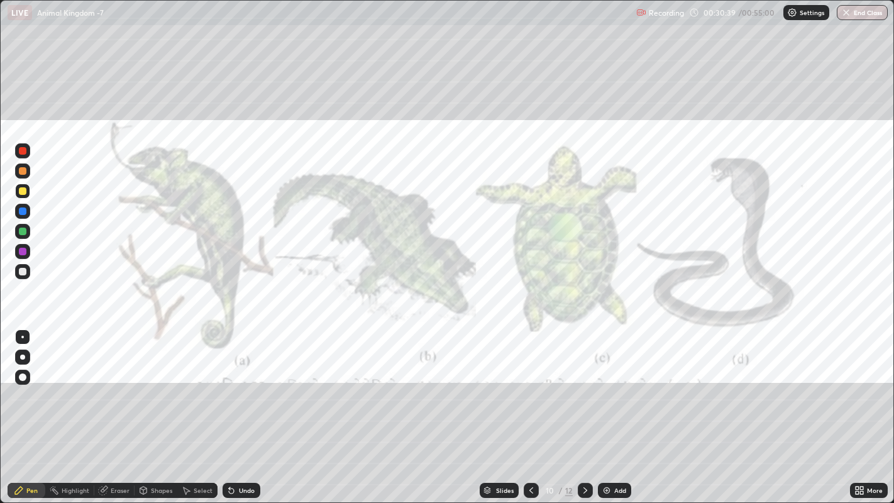
click at [588, 390] on icon at bounding box center [585, 490] width 10 height 10
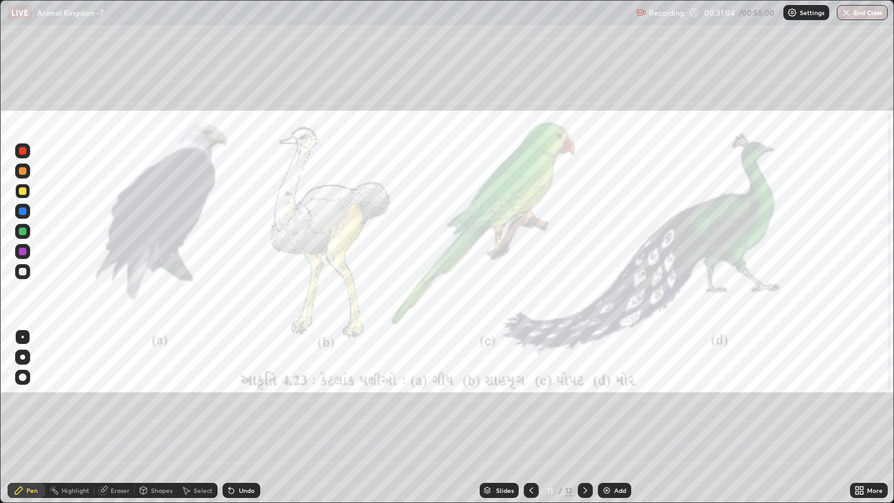
click at [585, 390] on icon at bounding box center [585, 490] width 10 height 10
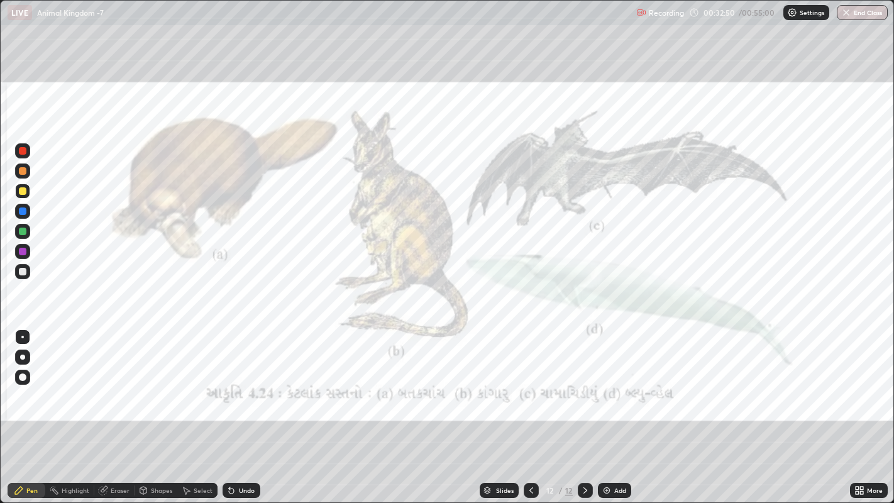
click at [603, 390] on img at bounding box center [607, 490] width 10 height 10
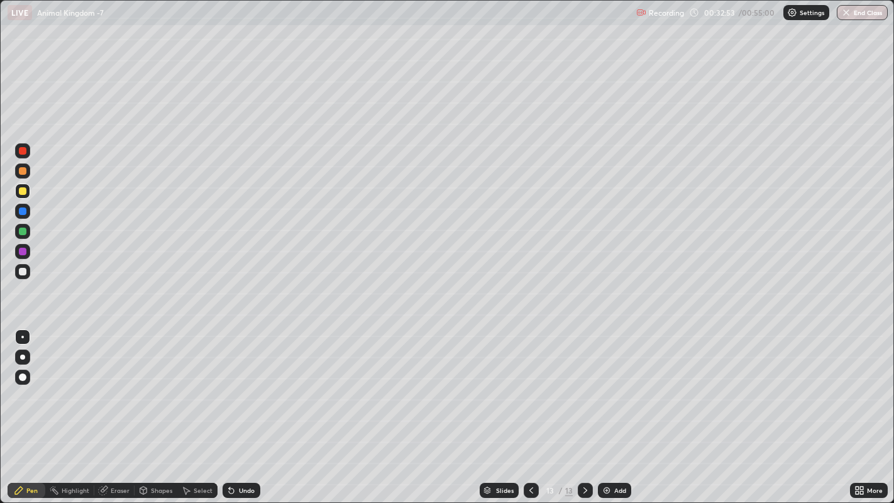
click at [22, 336] on div at bounding box center [22, 337] width 3 height 3
click at [23, 172] on div at bounding box center [23, 171] width 8 height 8
click at [26, 190] on div at bounding box center [23, 191] width 8 height 8
click at [25, 172] on div at bounding box center [23, 171] width 8 height 8
click at [25, 193] on div at bounding box center [23, 191] width 8 height 8
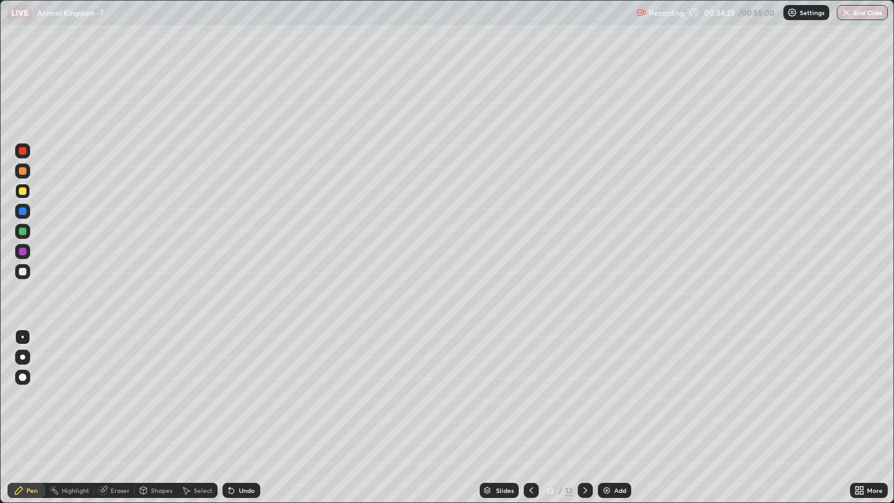
click at [25, 273] on div at bounding box center [23, 272] width 8 height 8
click at [24, 211] on div at bounding box center [23, 211] width 8 height 8
click at [22, 190] on div at bounding box center [23, 191] width 8 height 8
click at [22, 231] on div at bounding box center [23, 232] width 8 height 8
click at [23, 211] on div at bounding box center [23, 211] width 8 height 8
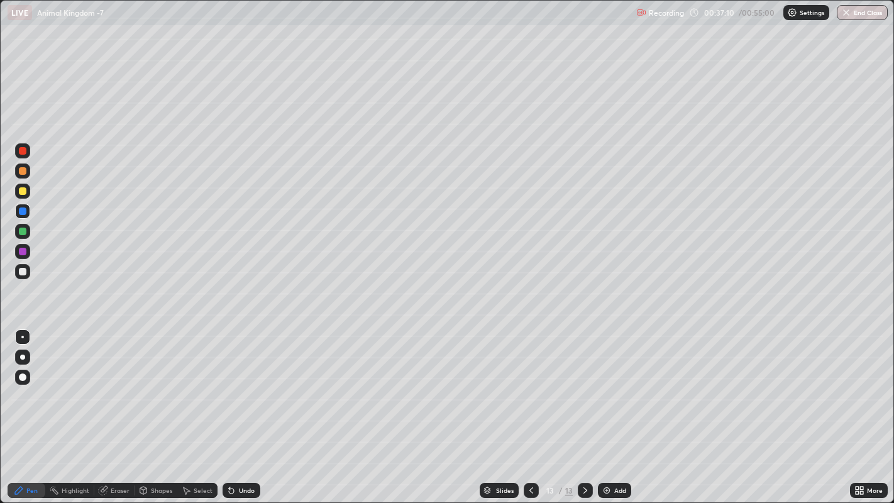
click at [19, 273] on div at bounding box center [23, 272] width 8 height 8
click at [603, 390] on img at bounding box center [607, 490] width 10 height 10
click at [237, 390] on div "Undo" at bounding box center [242, 490] width 38 height 15
click at [241, 390] on div "Undo" at bounding box center [247, 490] width 16 height 6
click at [242, 390] on div "Undo" at bounding box center [247, 490] width 16 height 6
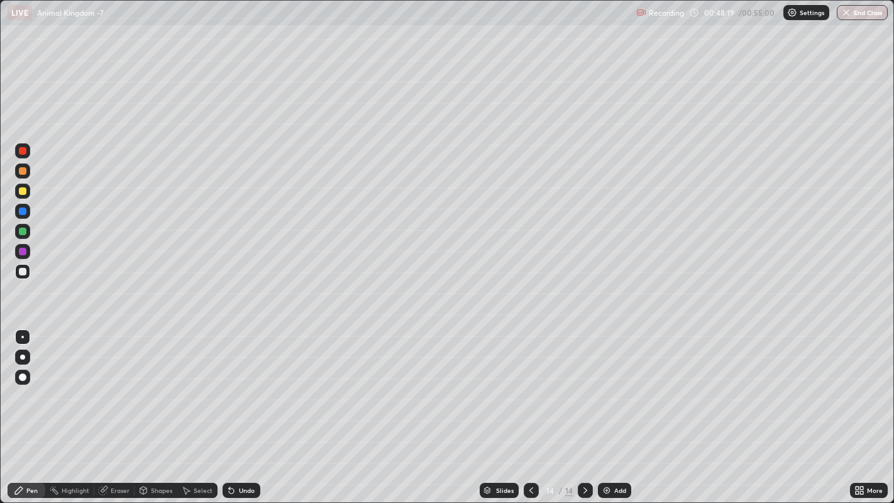
click at [143, 390] on icon at bounding box center [143, 492] width 0 height 4
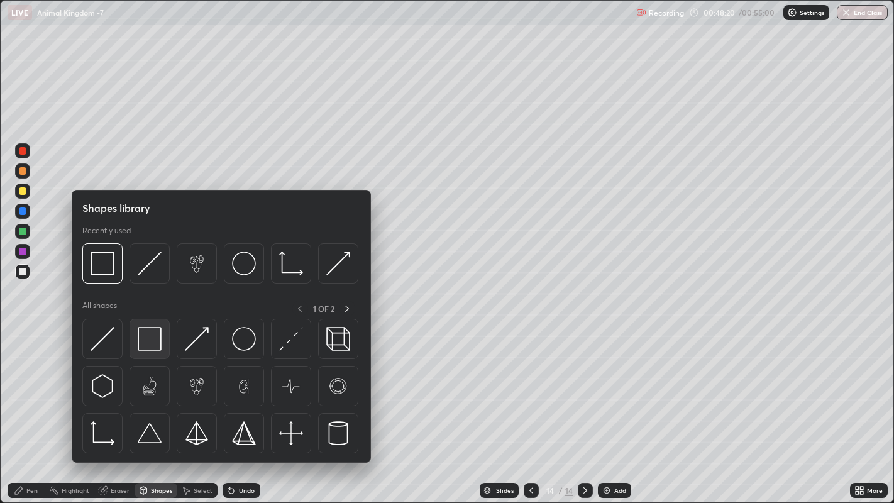
click at [151, 335] on img at bounding box center [150, 339] width 24 height 24
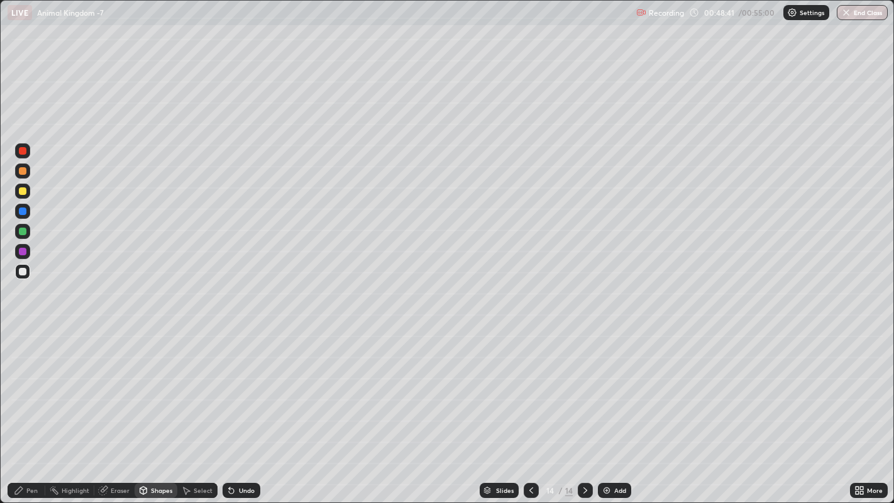
click at [16, 390] on icon at bounding box center [19, 491] width 8 height 8
click at [529, 390] on icon at bounding box center [531, 490] width 10 height 10
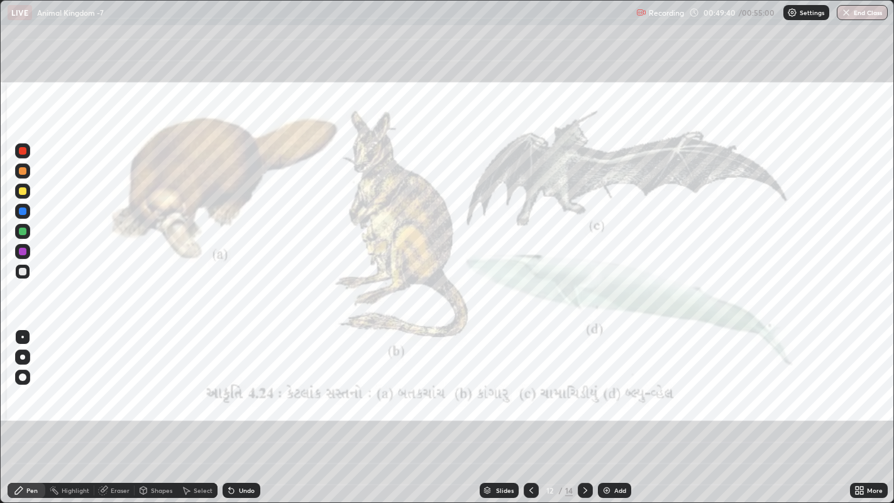
click at [580, 390] on div at bounding box center [585, 490] width 15 height 15
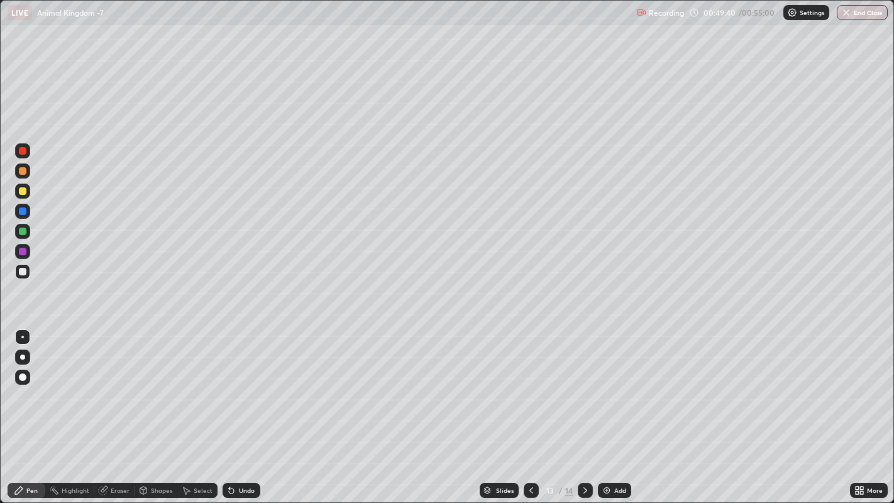
click at [583, 390] on icon at bounding box center [585, 490] width 10 height 10
click at [525, 390] on div at bounding box center [531, 490] width 15 height 15
click at [583, 390] on icon at bounding box center [585, 490] width 10 height 10
click at [529, 390] on icon at bounding box center [531, 490] width 10 height 10
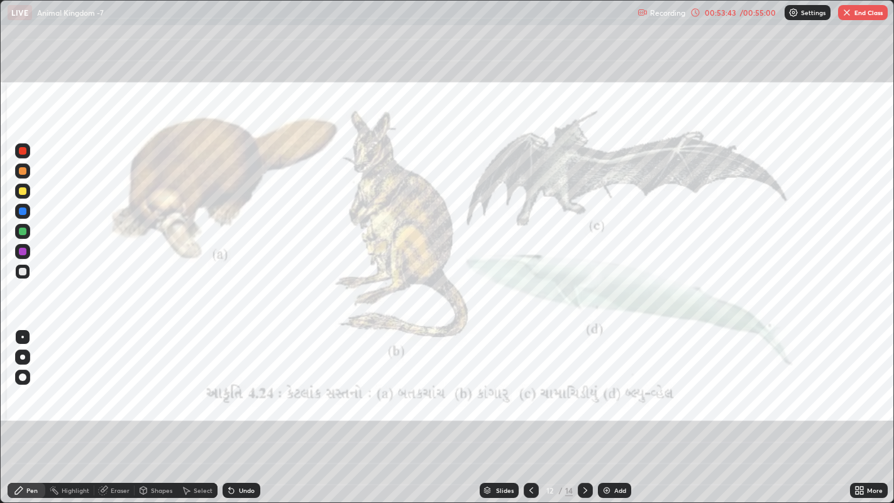
click at [533, 390] on div at bounding box center [531, 490] width 15 height 15
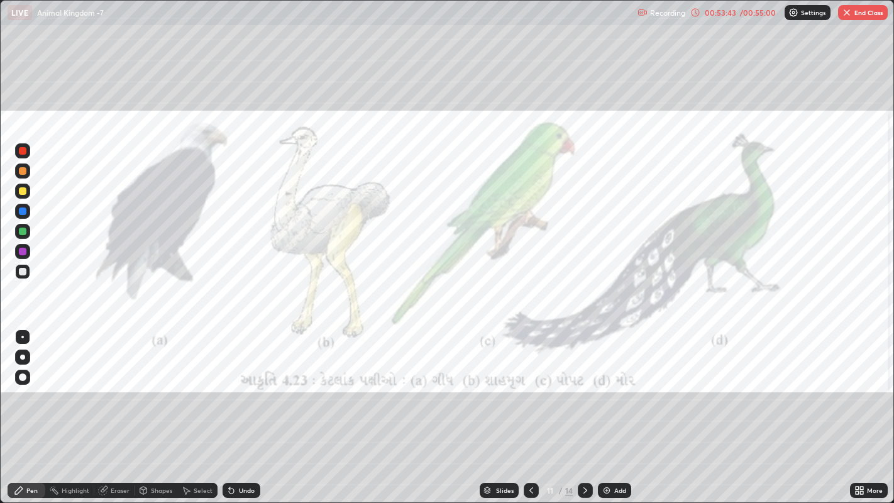
click at [529, 390] on icon at bounding box center [531, 490] width 10 height 10
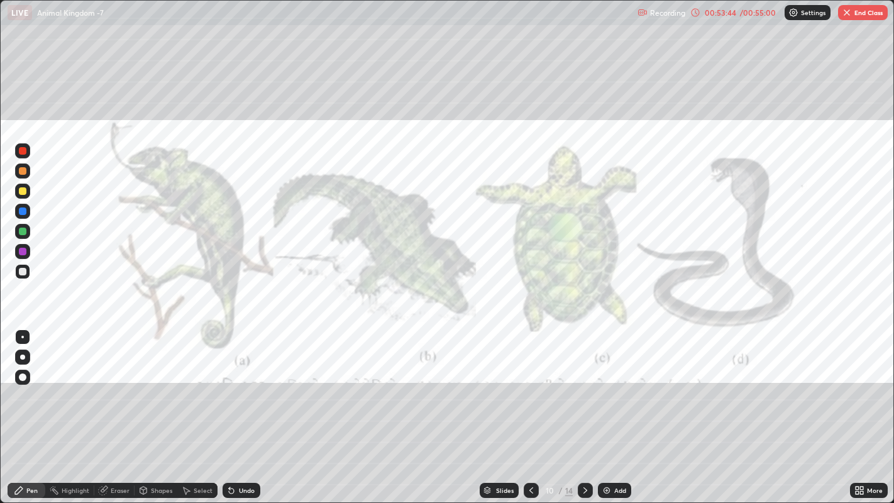
click at [529, 390] on icon at bounding box center [531, 490] width 10 height 10
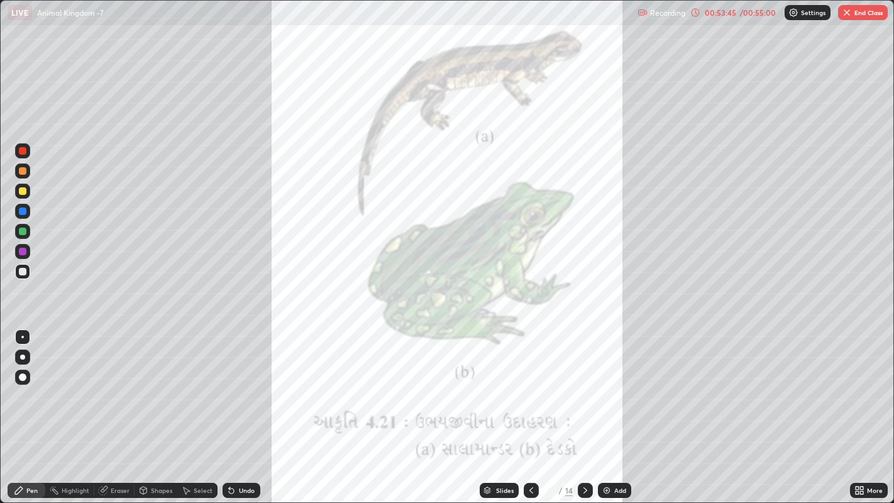
click at [531, 390] on div at bounding box center [531, 490] width 15 height 15
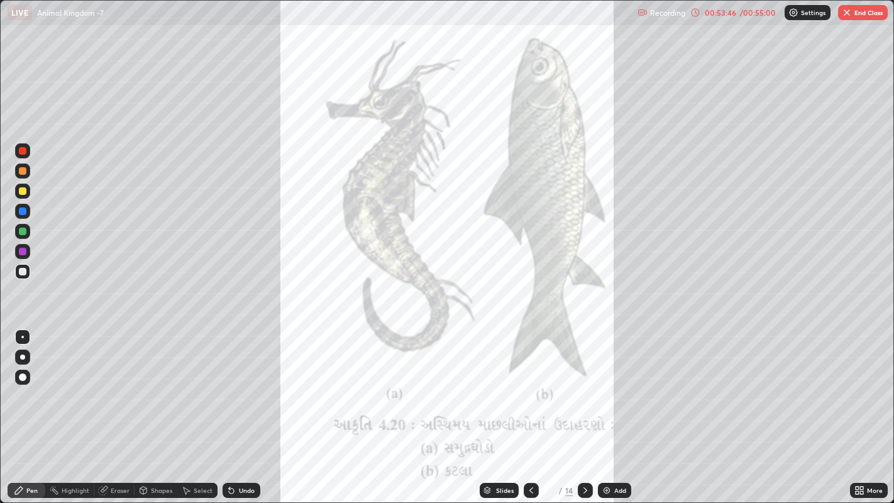
click at [537, 390] on div at bounding box center [531, 490] width 15 height 15
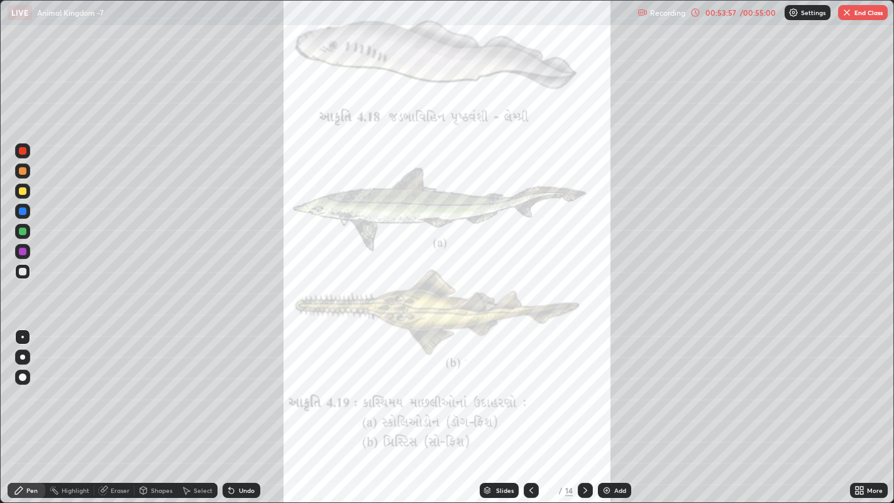
click at [583, 390] on icon at bounding box center [585, 490] width 10 height 10
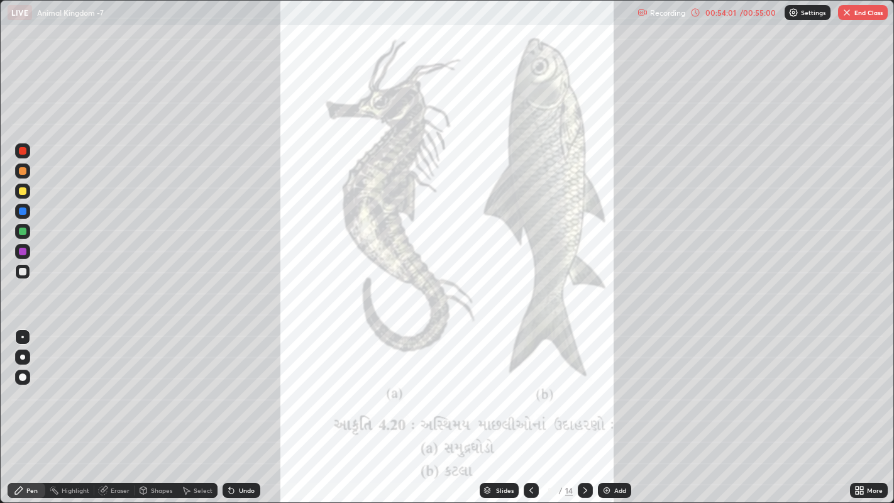
click at [599, 390] on div "Add" at bounding box center [614, 490] width 33 height 15
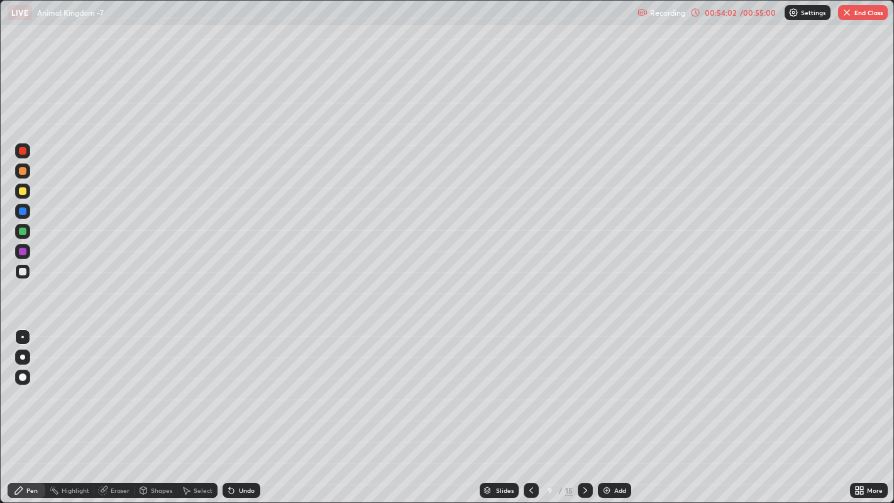
click at [583, 390] on icon at bounding box center [585, 490] width 10 height 10
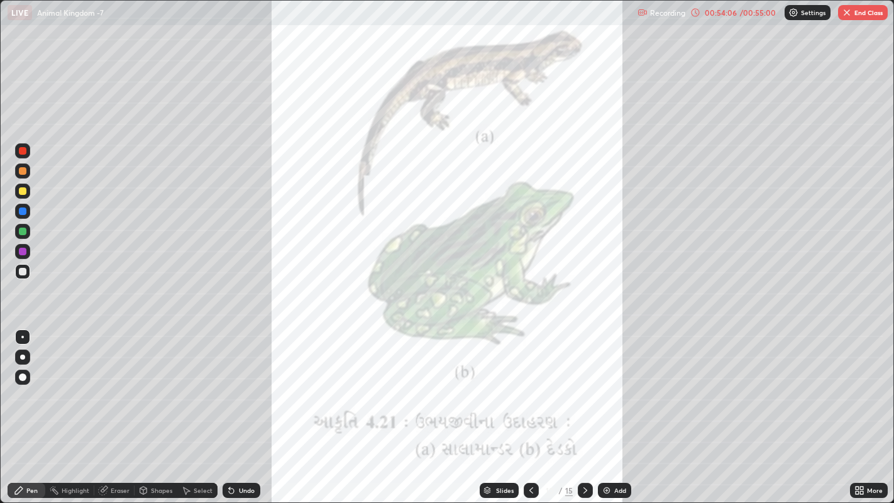
click at [583, 390] on icon at bounding box center [585, 490] width 10 height 10
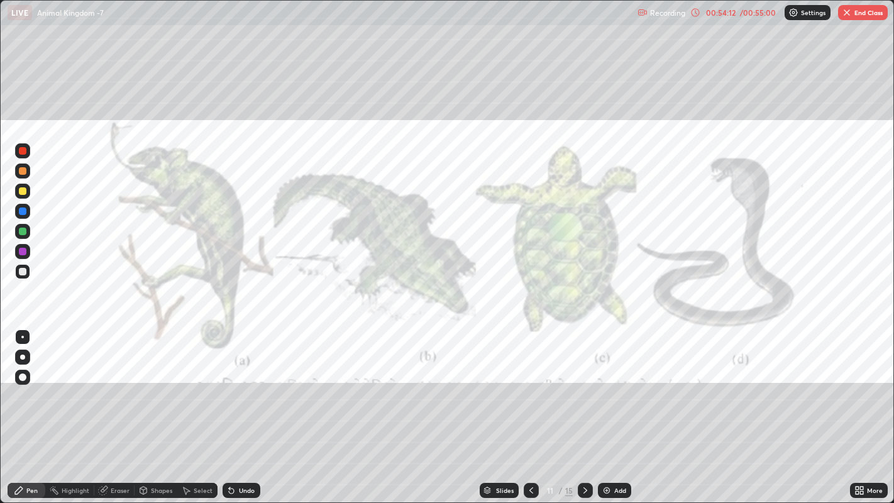
click at [583, 390] on icon at bounding box center [585, 490] width 10 height 10
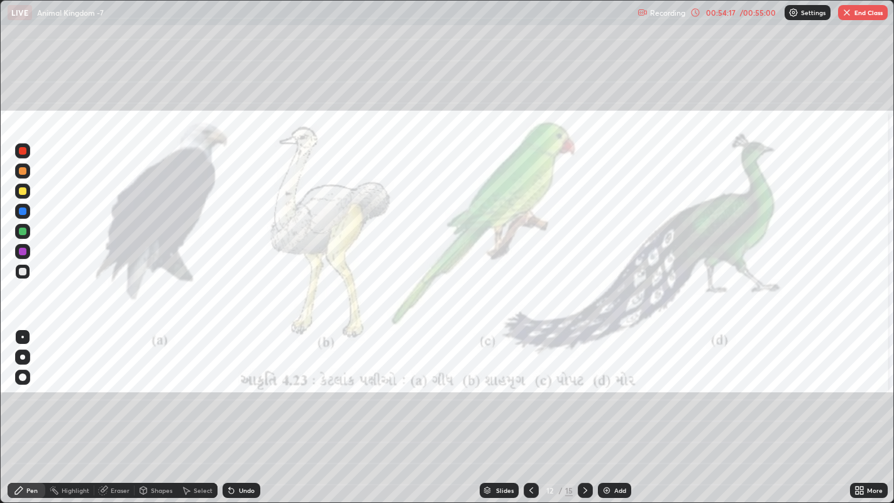
click at [590, 390] on div at bounding box center [585, 490] width 15 height 15
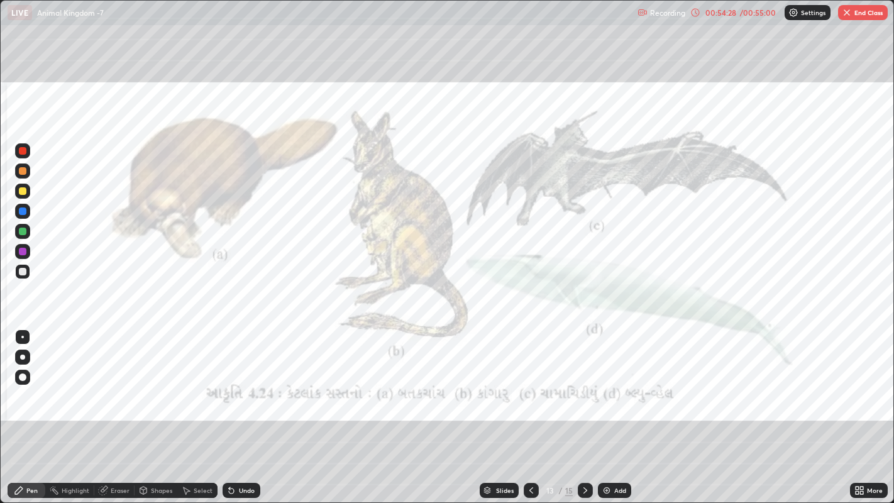
click at [583, 390] on icon at bounding box center [585, 490] width 4 height 6
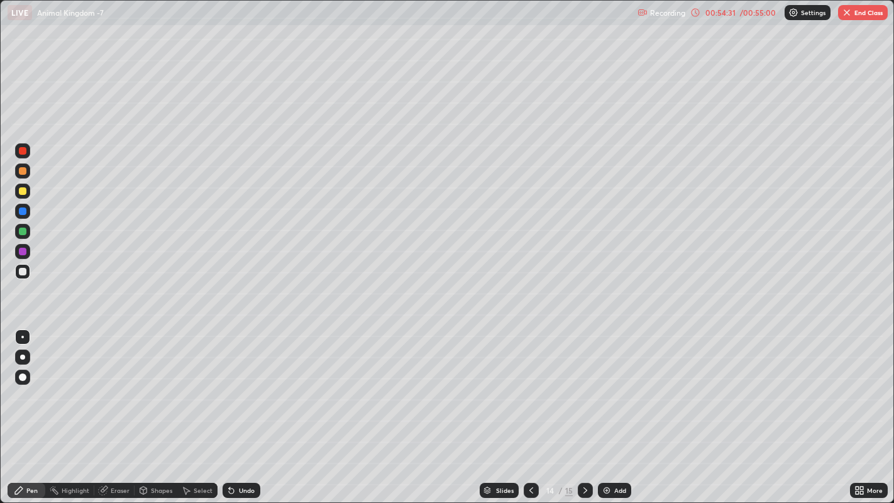
click at [585, 390] on icon at bounding box center [585, 490] width 10 height 10
click at [859, 9] on button "End Class" at bounding box center [863, 12] width 50 height 15
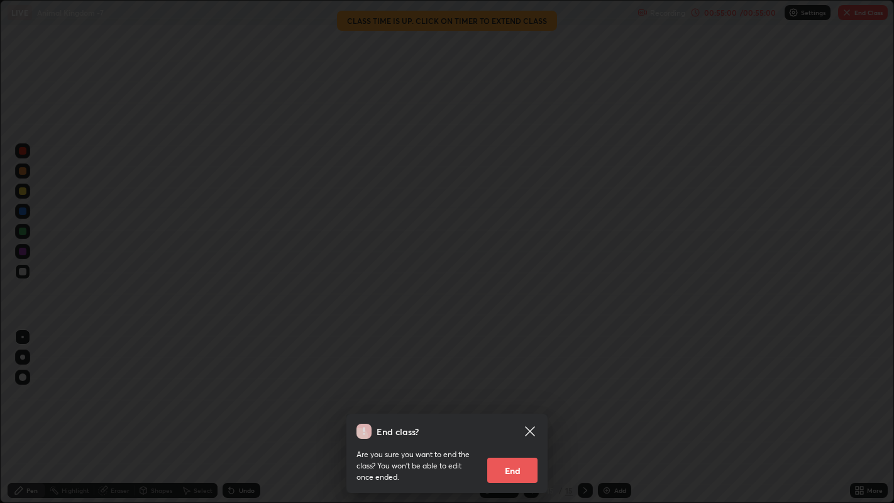
click at [524, 390] on button "End" at bounding box center [512, 470] width 50 height 25
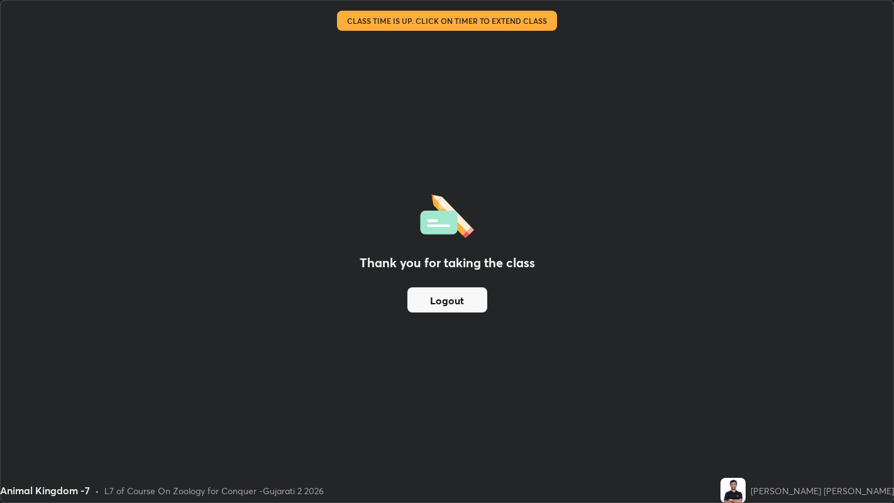
click at [456, 305] on button "Logout" at bounding box center [447, 299] width 80 height 25
